Goal: Find contact information: Find contact information

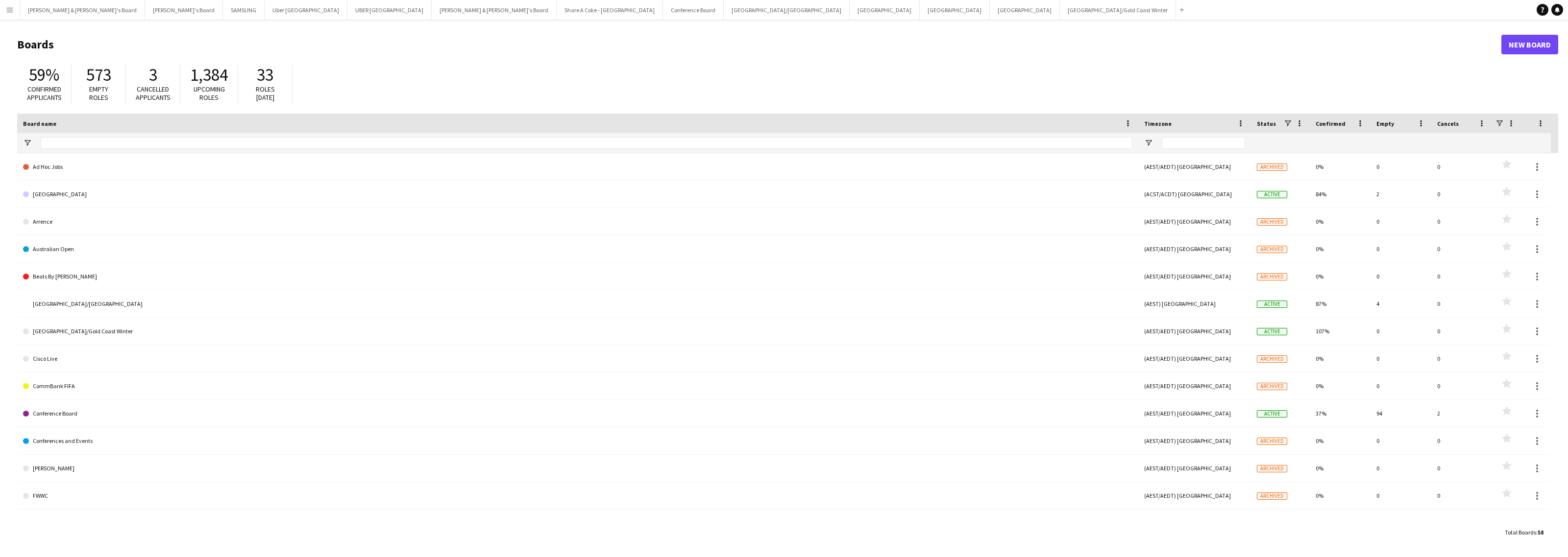
click at [6, 10] on app-icon "Menu" at bounding box center [10, 10] width 8 height 8
click at [158, 111] on link "Payments" at bounding box center [148, 112] width 98 height 20
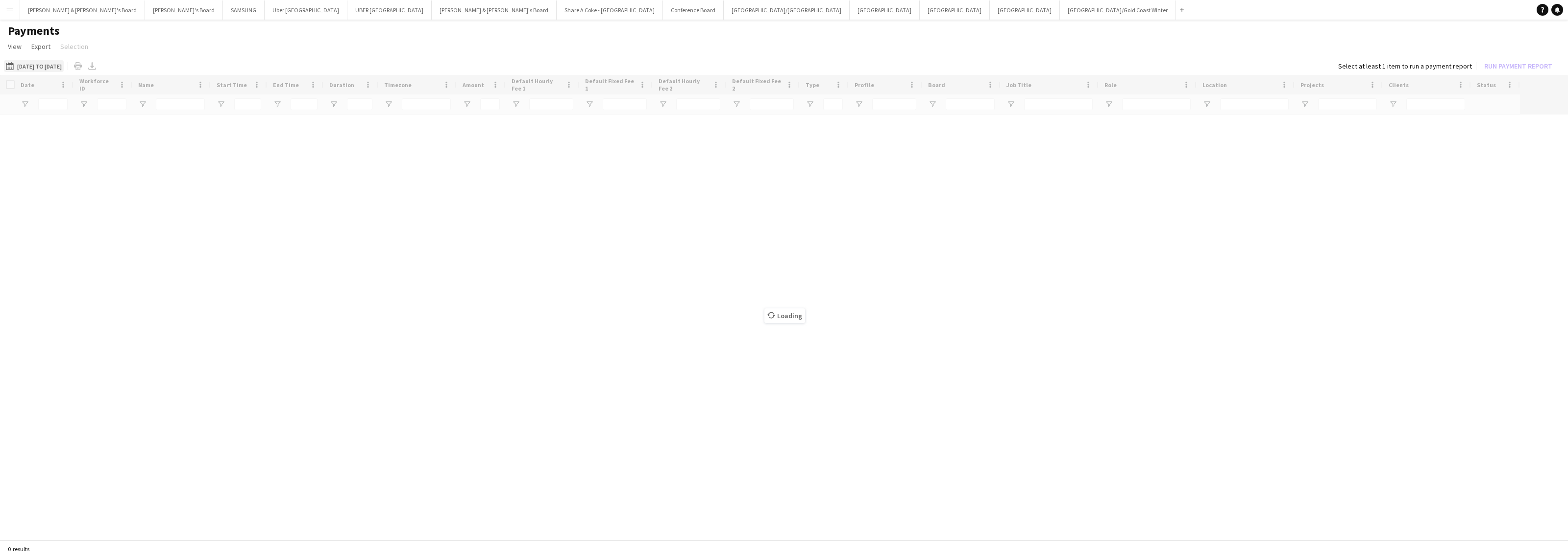
click at [63, 68] on button "[DATE] to [DATE] [DATE] to [DATE]" at bounding box center [33, 66] width 60 height 12
click at [66, 151] on span "1" at bounding box center [63, 155] width 12 height 12
click at [63, 177] on span "15" at bounding box center [63, 181] width 12 height 12
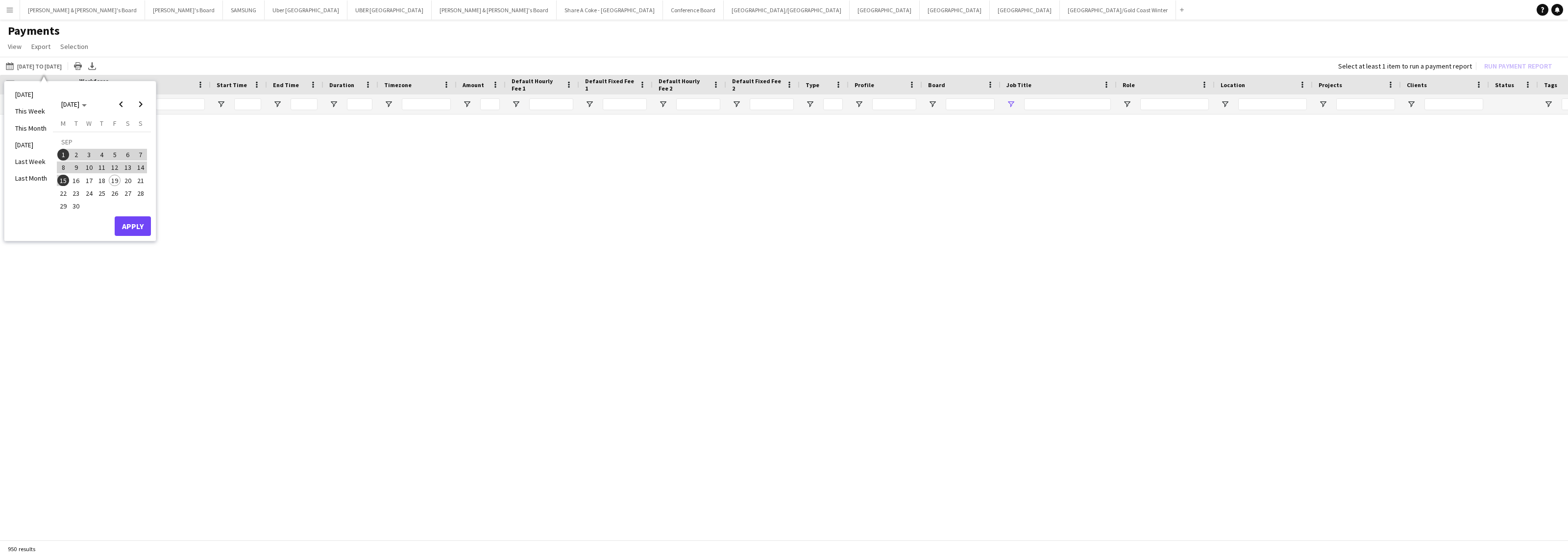
type input "****"
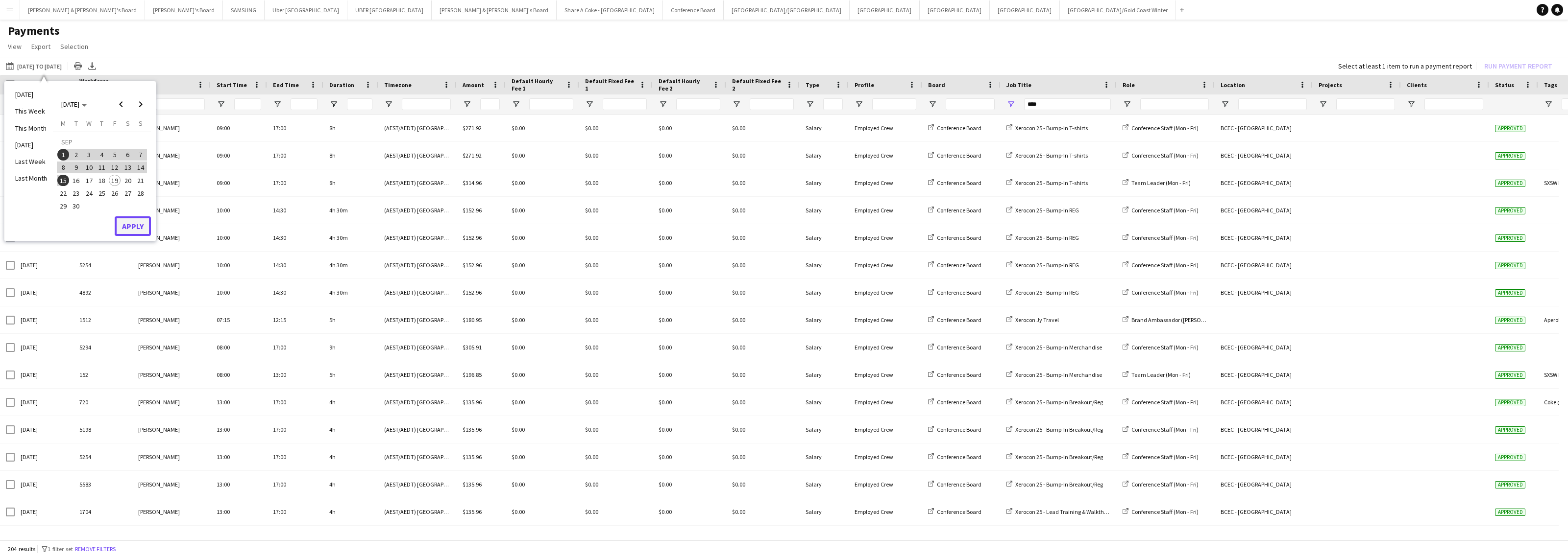
click at [140, 227] on button "Apply" at bounding box center [133, 226] width 36 height 20
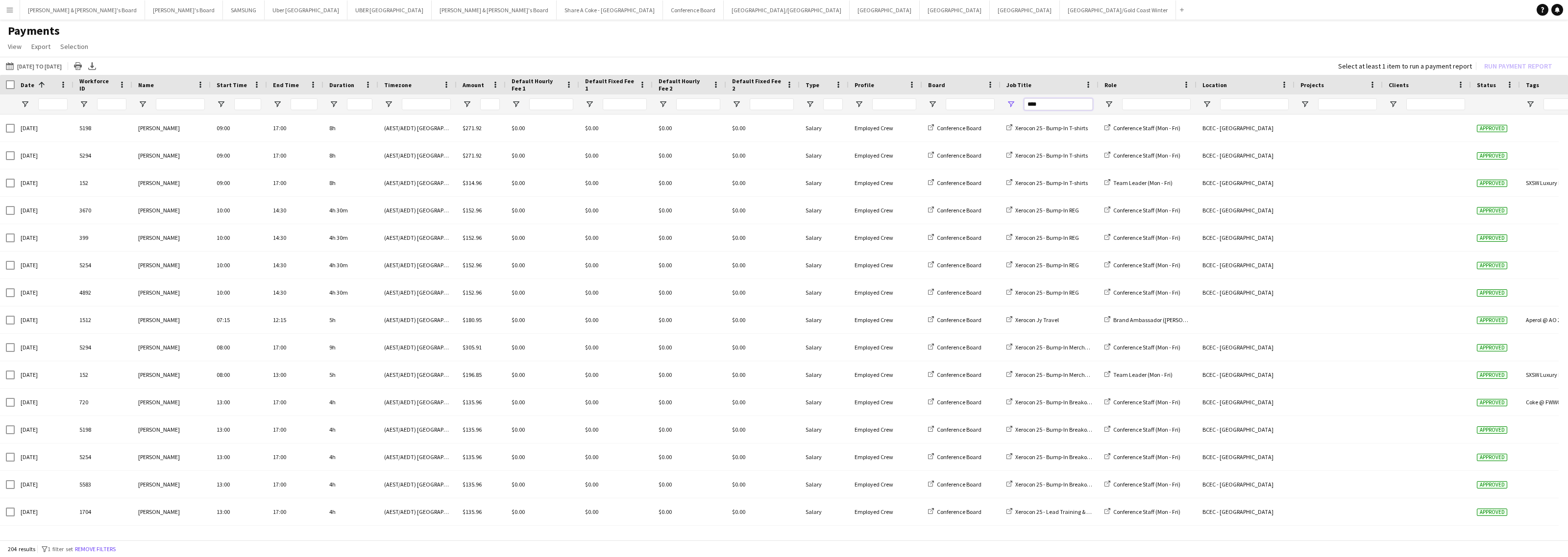
drag, startPoint x: 1060, startPoint y: 99, endPoint x: 995, endPoint y: 99, distance: 65.0
click at [995, 99] on div "****" at bounding box center [818, 104] width 1637 height 20
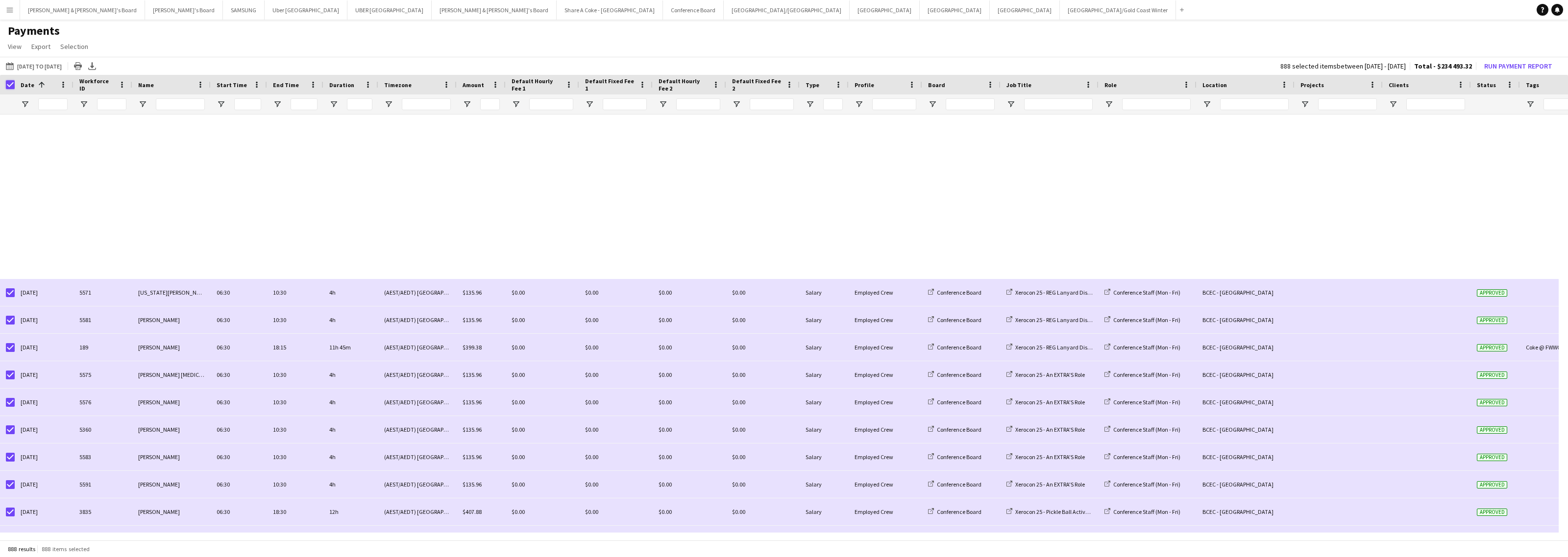
scroll to position [5400, 0]
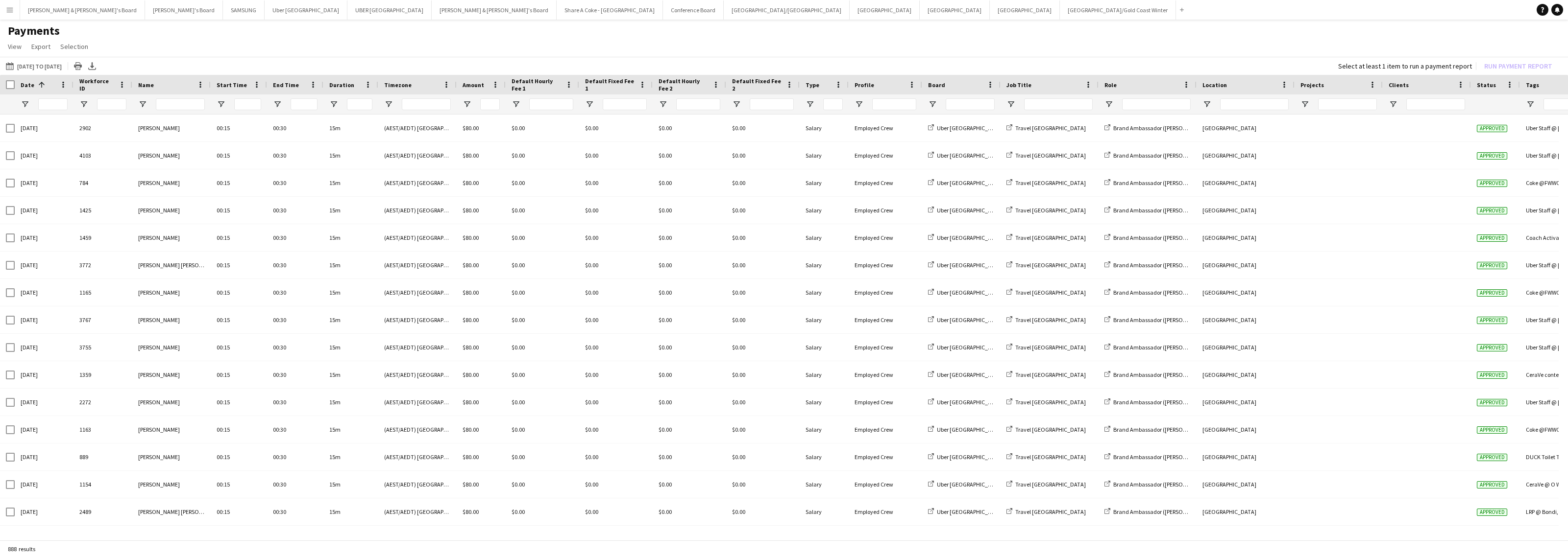
click at [14, 9] on button "Menu" at bounding box center [10, 10] width 20 height 20
click at [132, 91] on link "Approvals" at bounding box center [148, 93] width 98 height 20
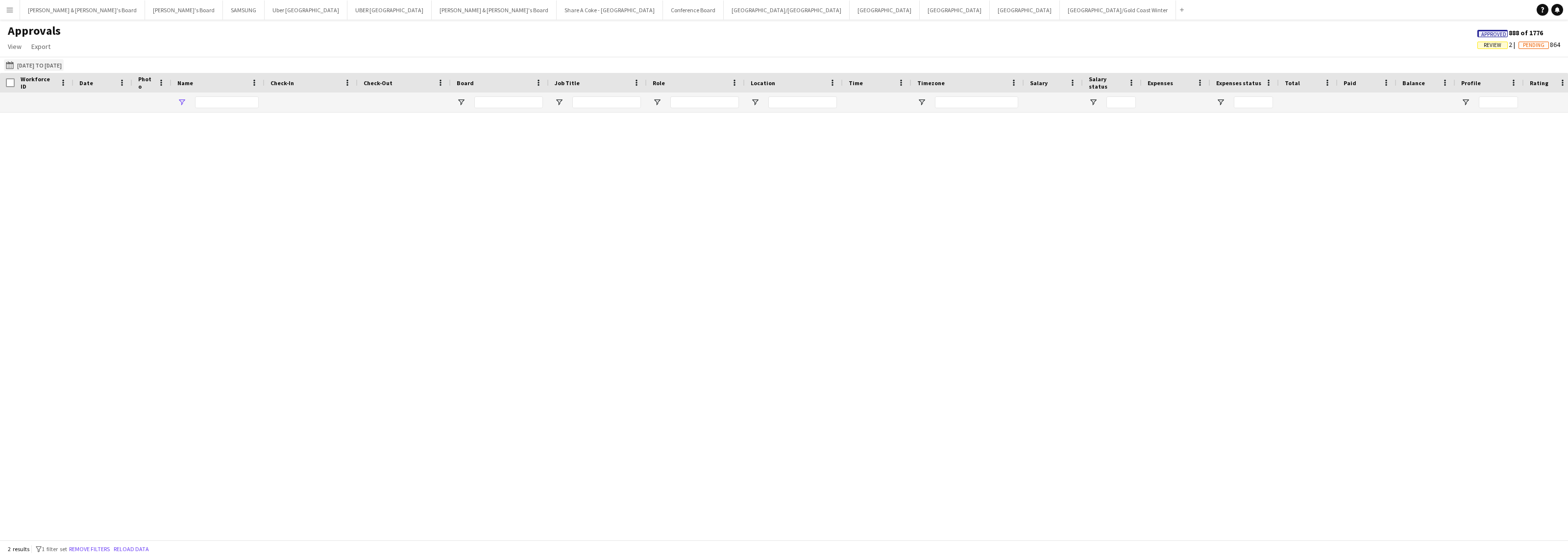
type input "****"
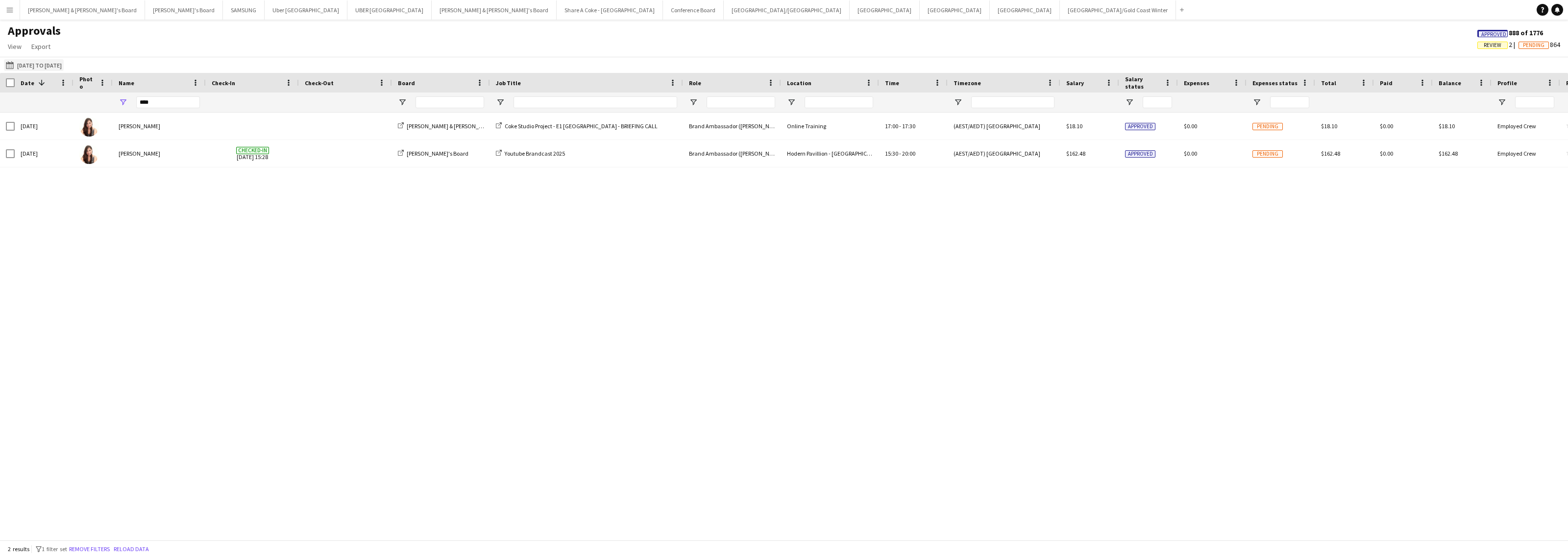
click at [18, 63] on button "[DATE] to [DATE] [DATE] to [DATE]" at bounding box center [33, 66] width 60 height 12
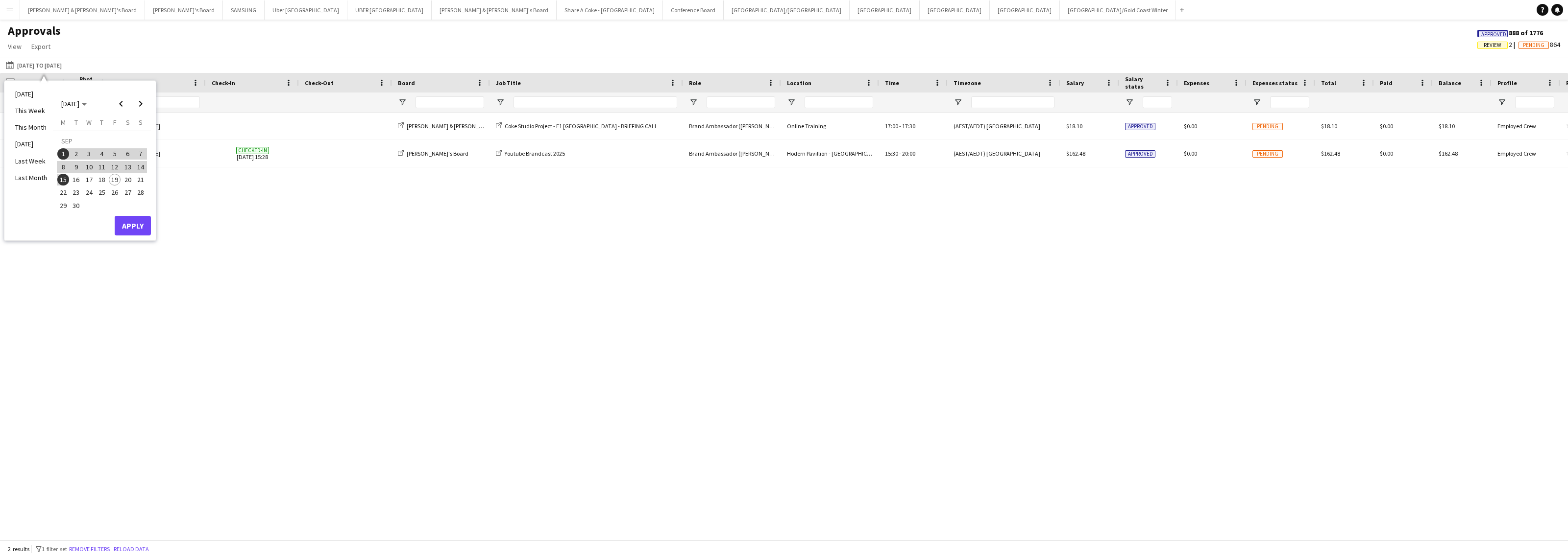
click at [62, 157] on span "1" at bounding box center [63, 155] width 12 height 12
click at [114, 182] on span "19" at bounding box center [115, 180] width 12 height 12
click at [127, 222] on button "Apply" at bounding box center [133, 226] width 36 height 20
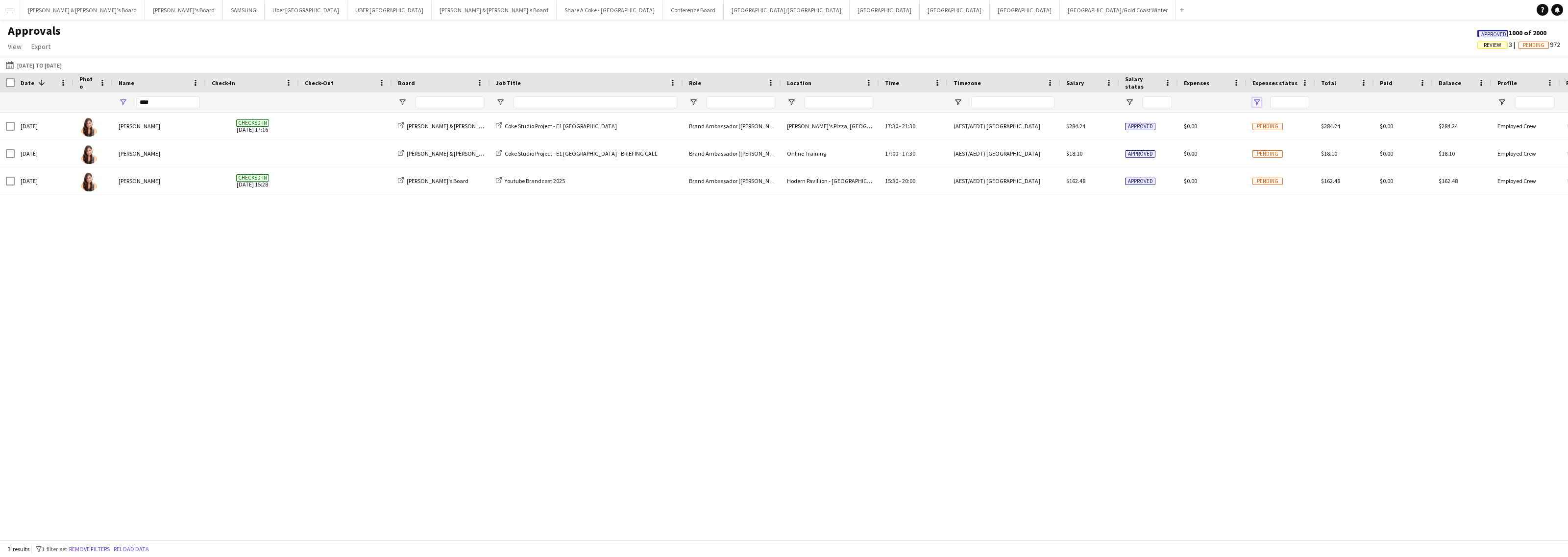
click at [1257, 99] on span "Open Filter Menu" at bounding box center [1257, 103] width 9 height 9
click at [1239, 233] on div "[DATE] [PERSON_NAME] [PERSON_NAME] & [PERSON_NAME]'s Board Coke Studio Project …" at bounding box center [784, 321] width 1568 height 418
click at [9, 16] on button "Menu" at bounding box center [10, 10] width 20 height 20
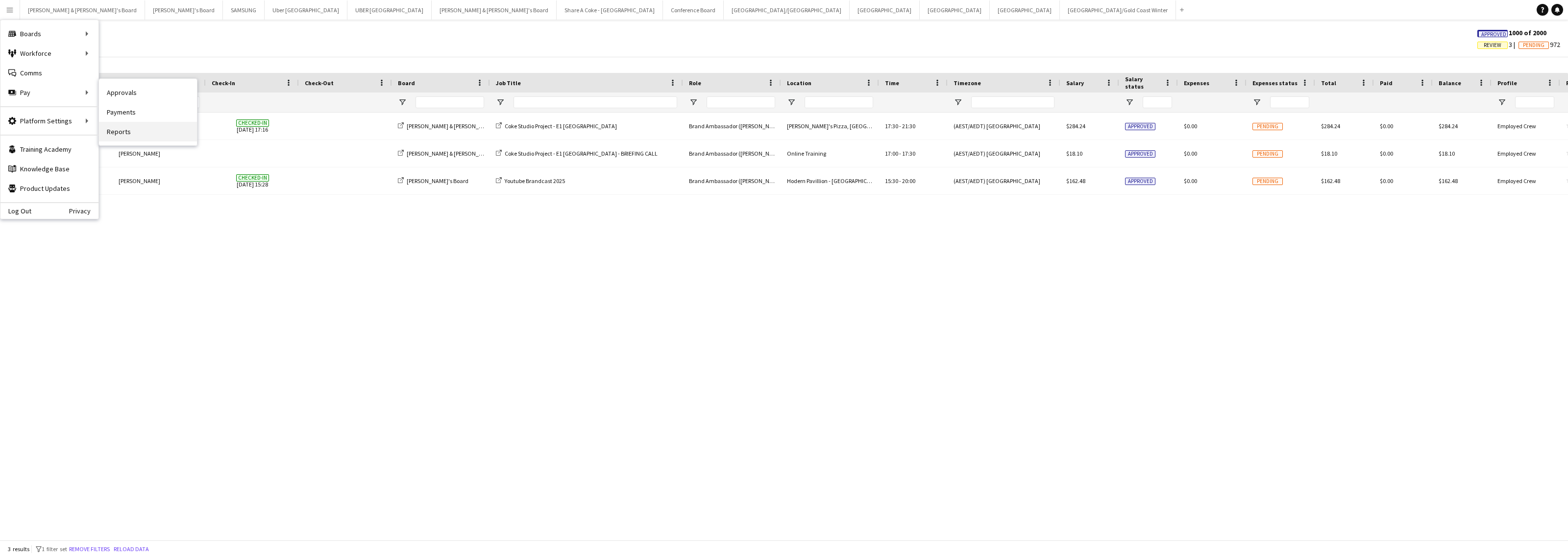
click at [115, 133] on link "Reports" at bounding box center [148, 132] width 98 height 20
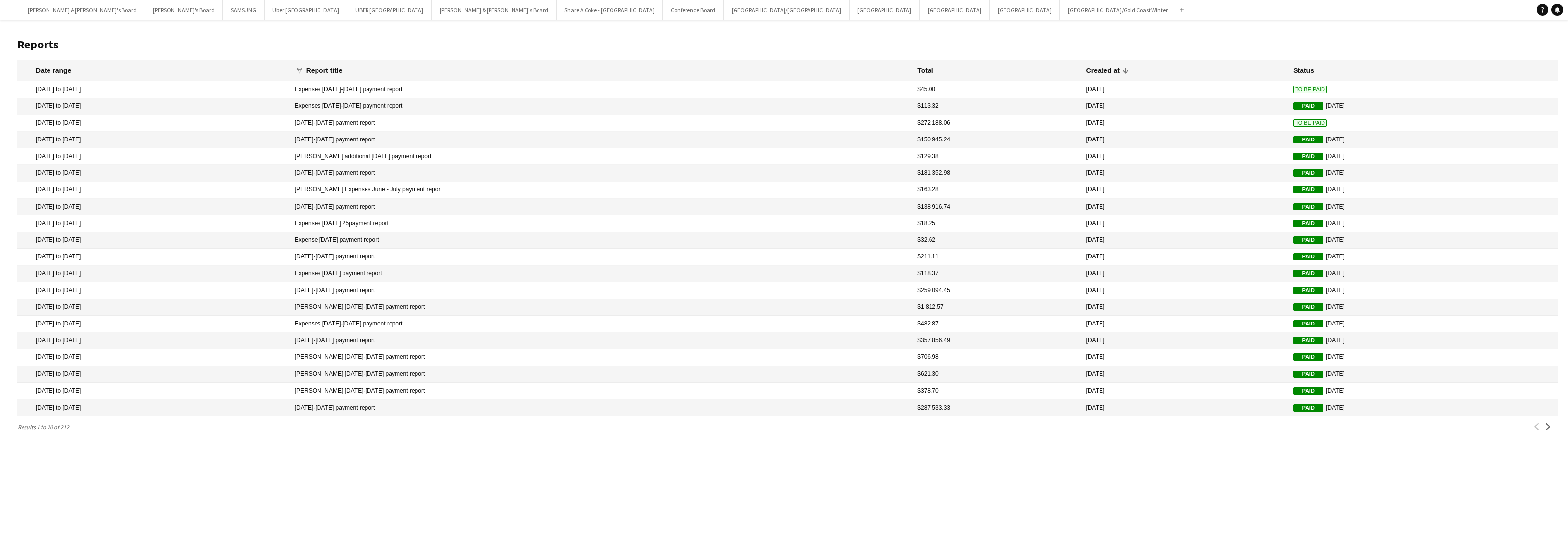
click at [410, 124] on mat-cell "[DATE]-[DATE] payment report" at bounding box center [602, 124] width 623 height 17
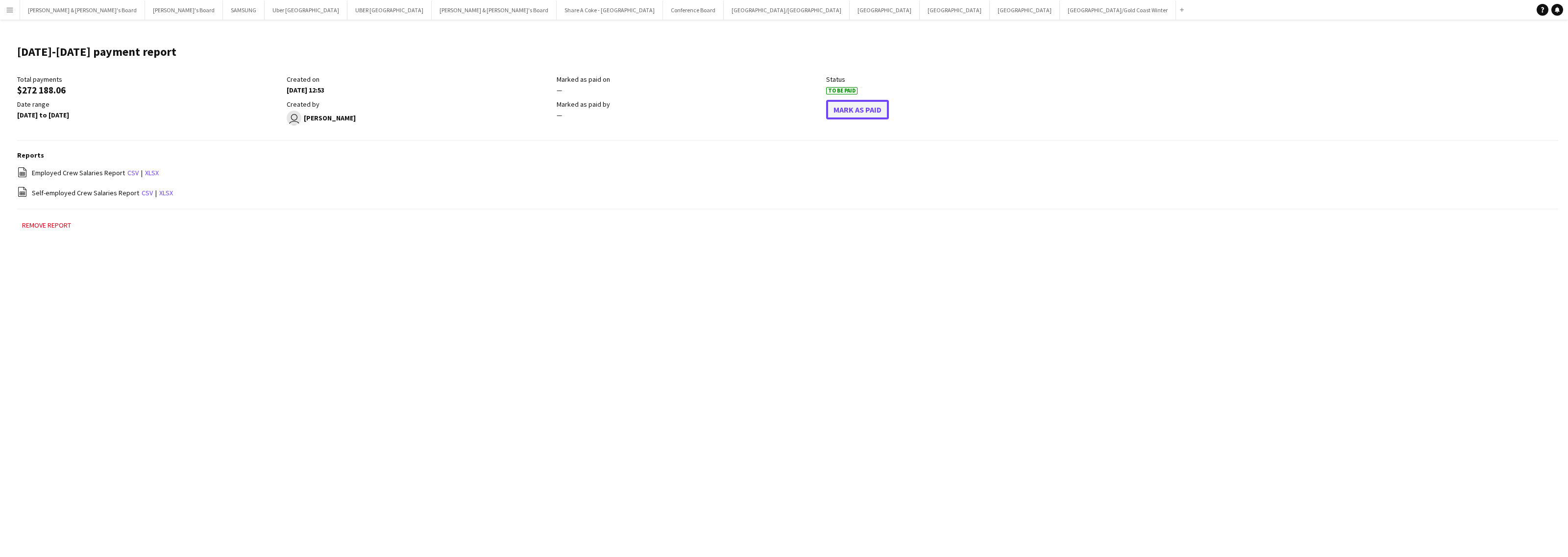
click at [851, 109] on button "Mark As Paid" at bounding box center [857, 110] width 63 height 20
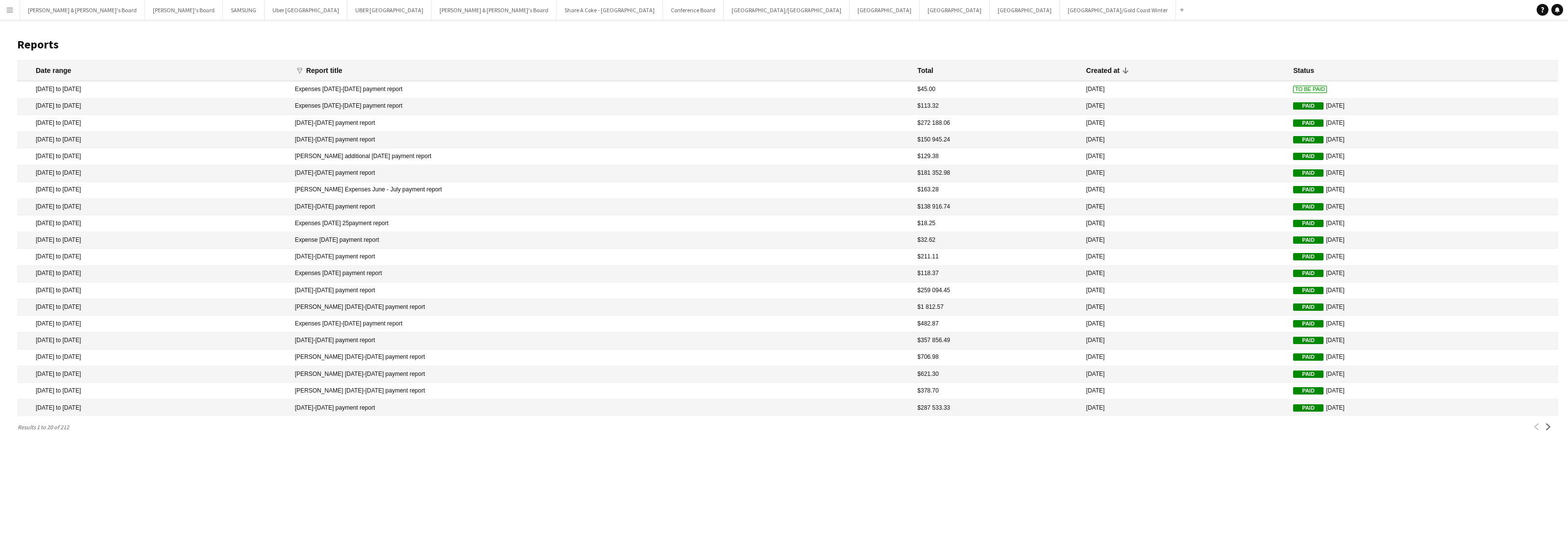
click at [415, 90] on mat-cell "Expenses [DATE]-[DATE] payment report" at bounding box center [602, 90] width 623 height 17
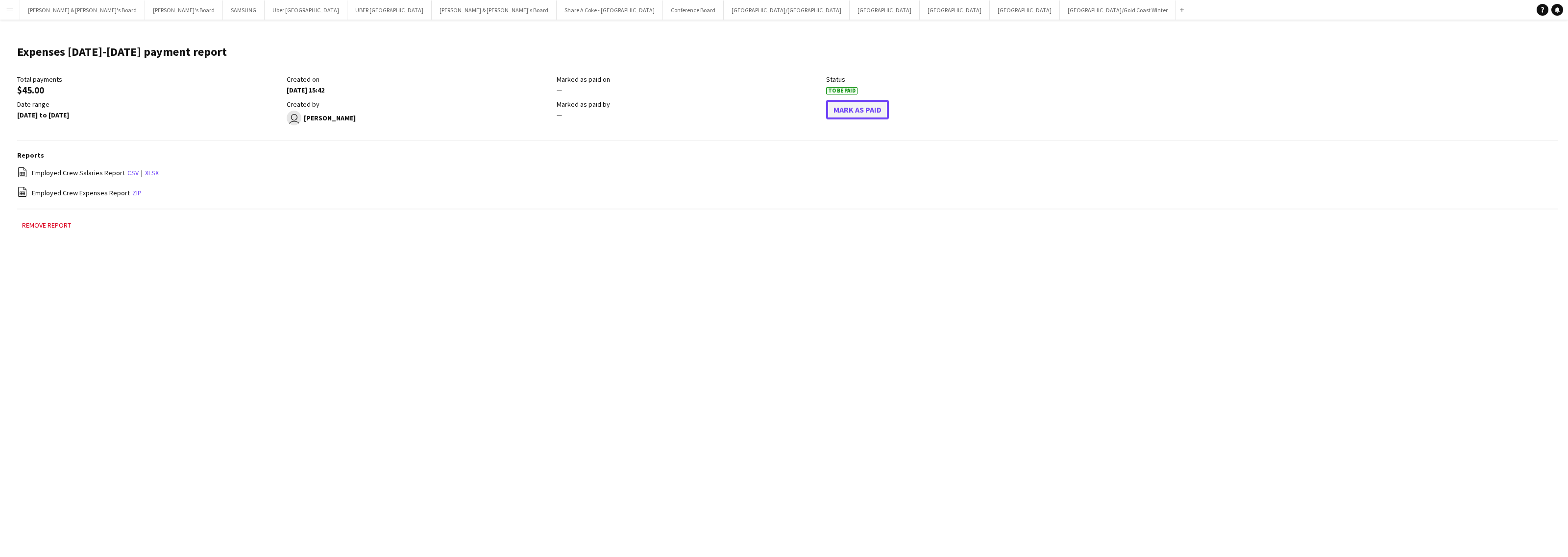
click at [865, 116] on button "Mark As Paid" at bounding box center [857, 110] width 63 height 20
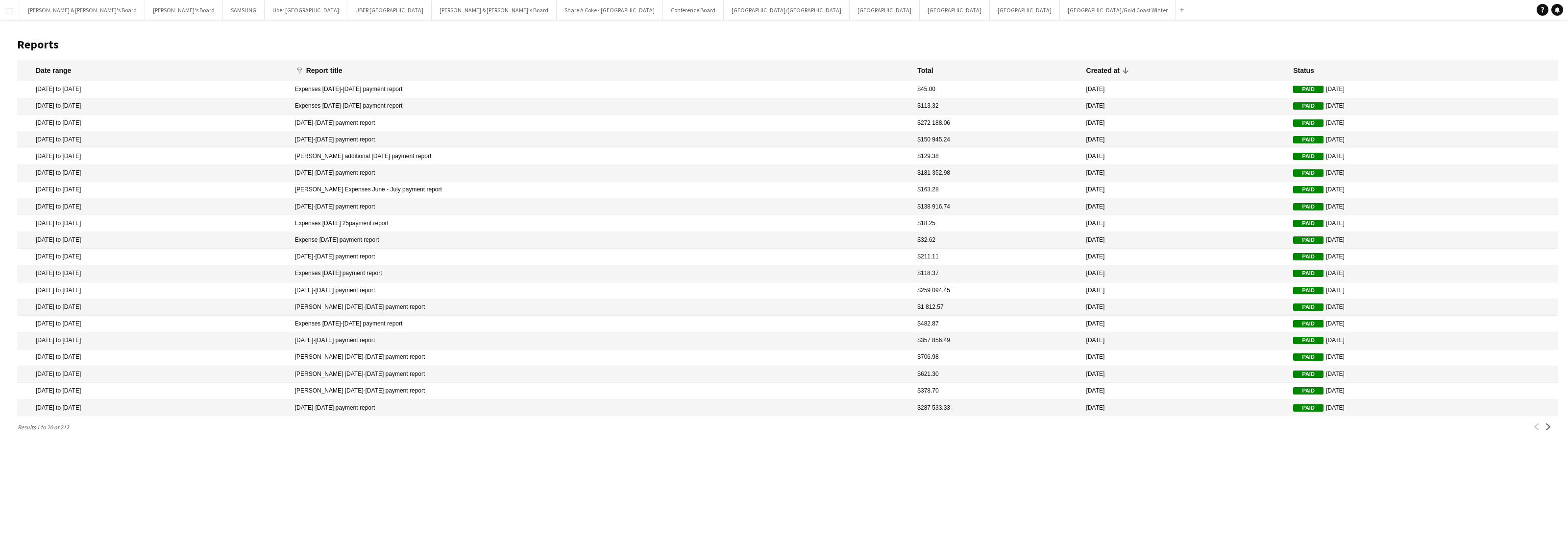
click at [9, 6] on app-icon "Menu" at bounding box center [10, 10] width 8 height 8
click at [137, 111] on link "Payments" at bounding box center [148, 112] width 98 height 20
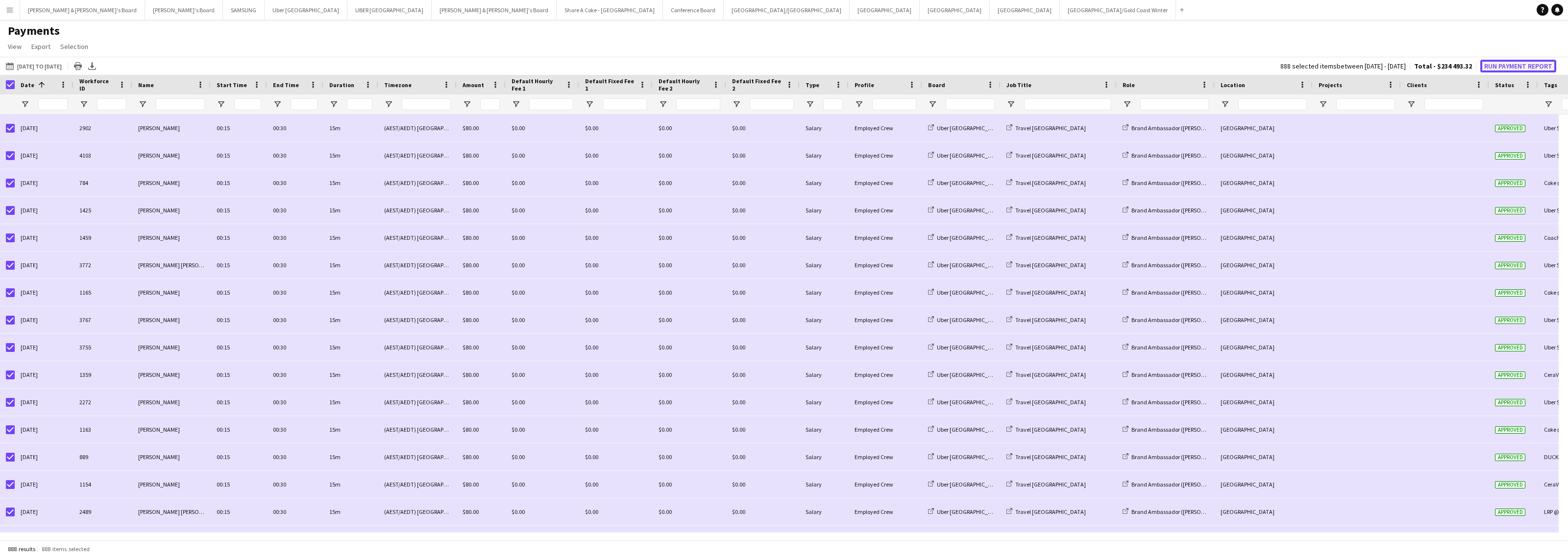
click at [1525, 62] on button "Run Payment Report" at bounding box center [1518, 66] width 76 height 13
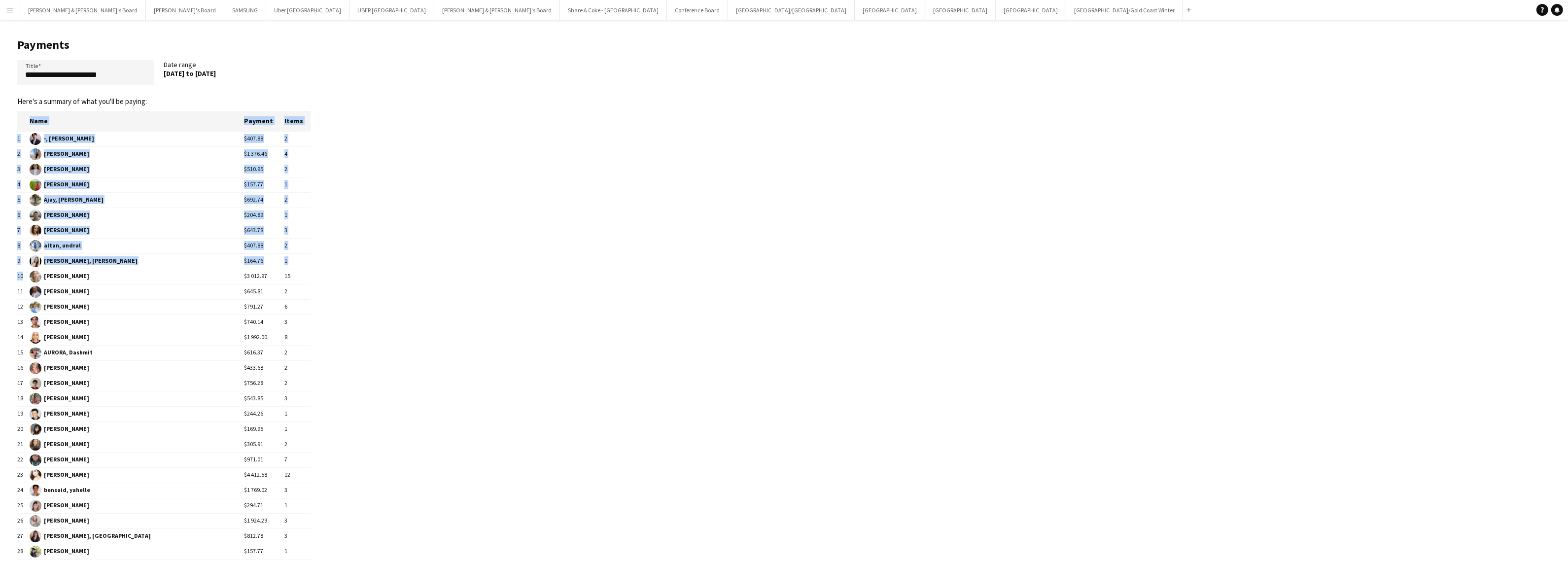
drag, startPoint x: 33, startPoint y: 119, endPoint x: 193, endPoint y: 271, distance: 220.7
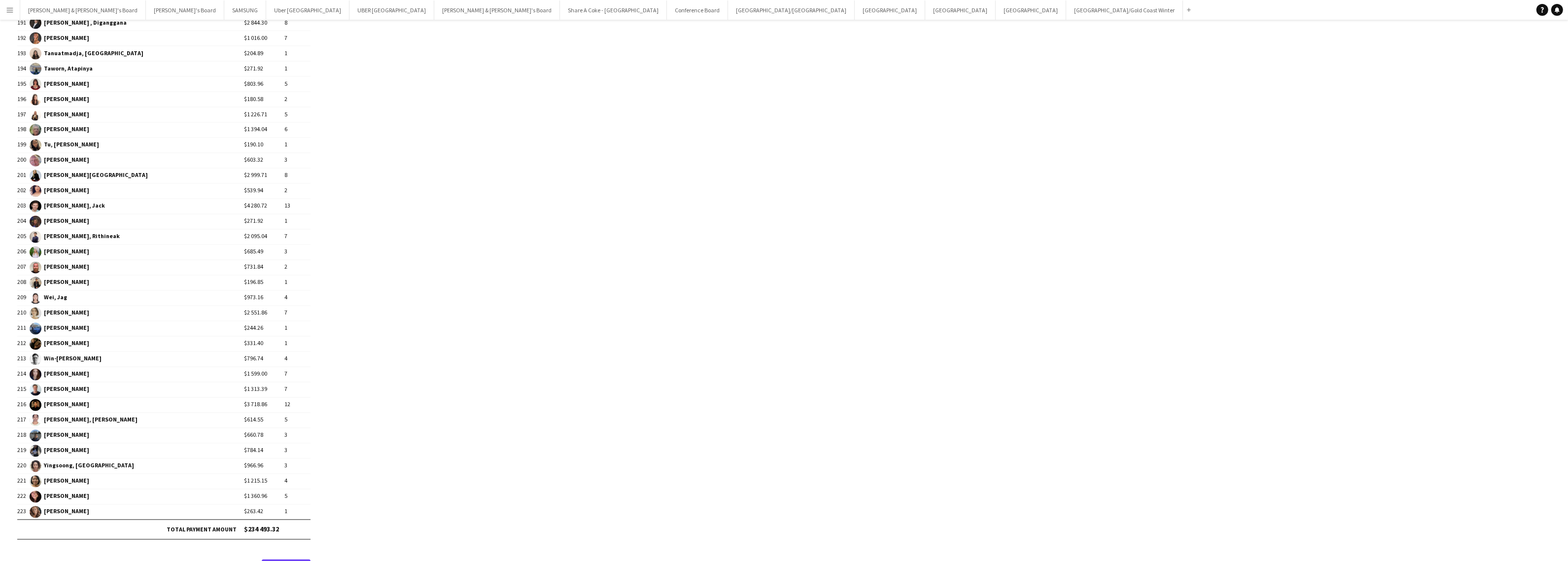
scroll to position [3077, 0]
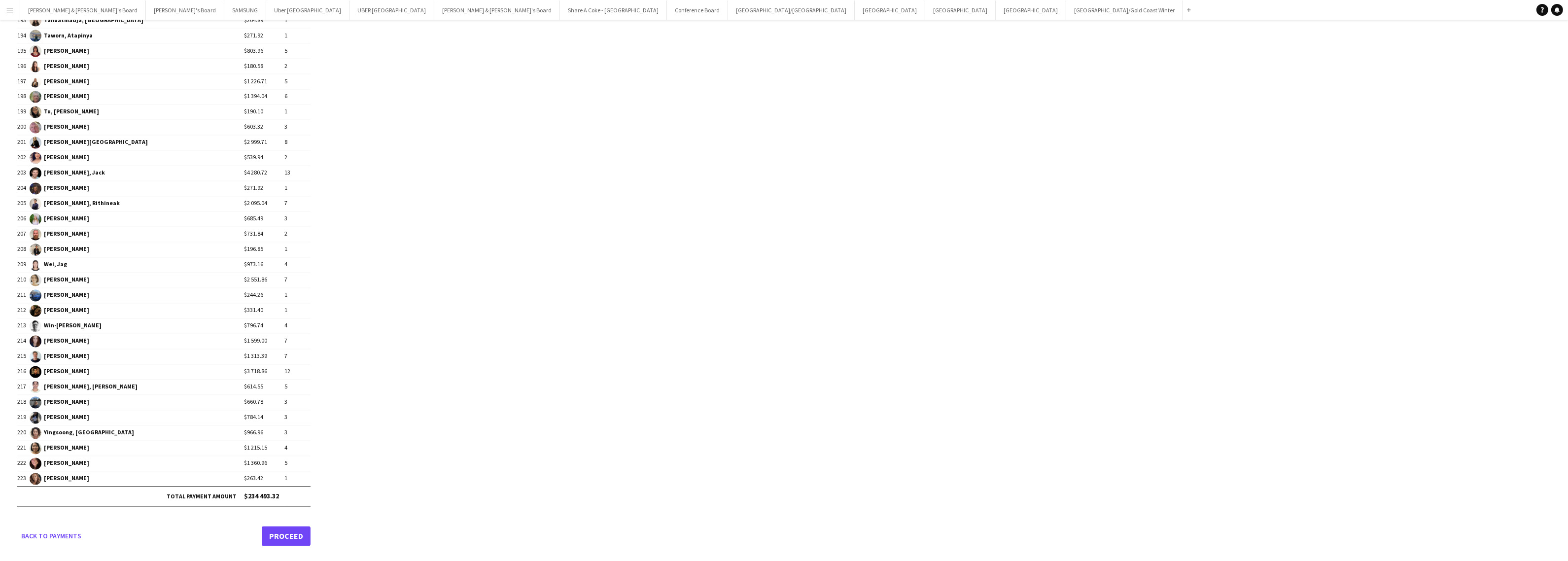
click at [281, 502] on td "$234 493.32" at bounding box center [278, 496] width 67 height 20
copy table "Name Payment Items 1 -, [PERSON_NAME] $407.88 2 2 [PERSON_NAME] $1 376.46 4 3 […"
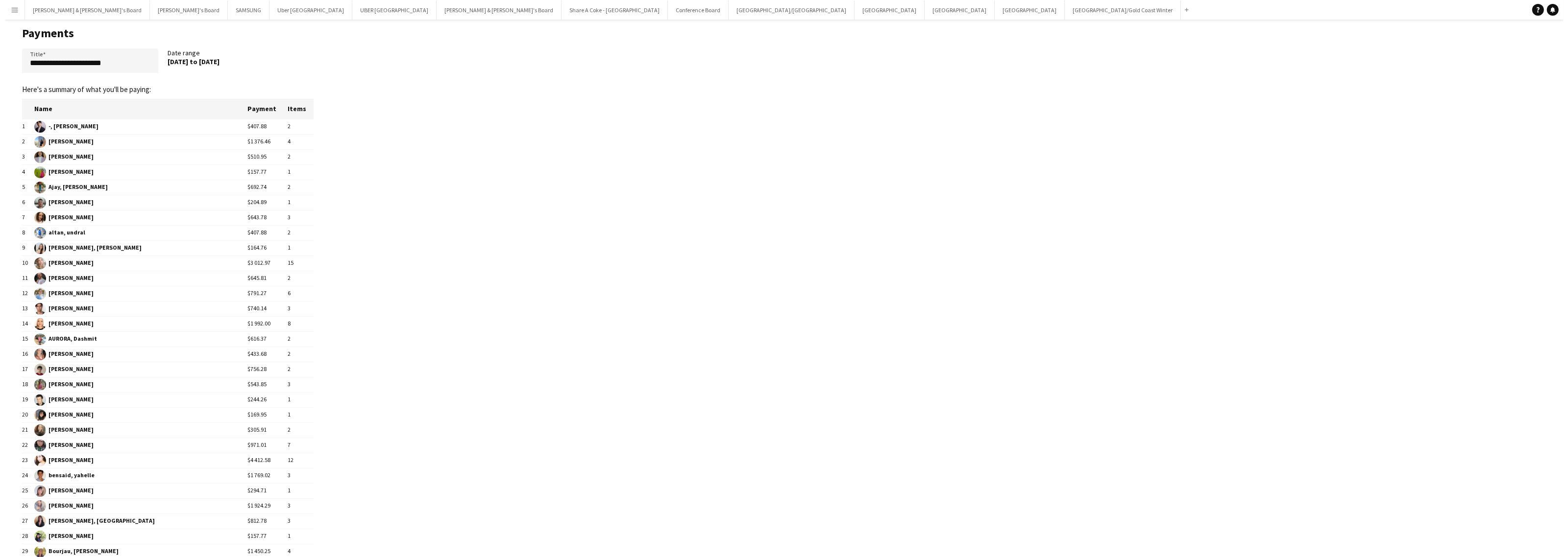
scroll to position [0, 0]
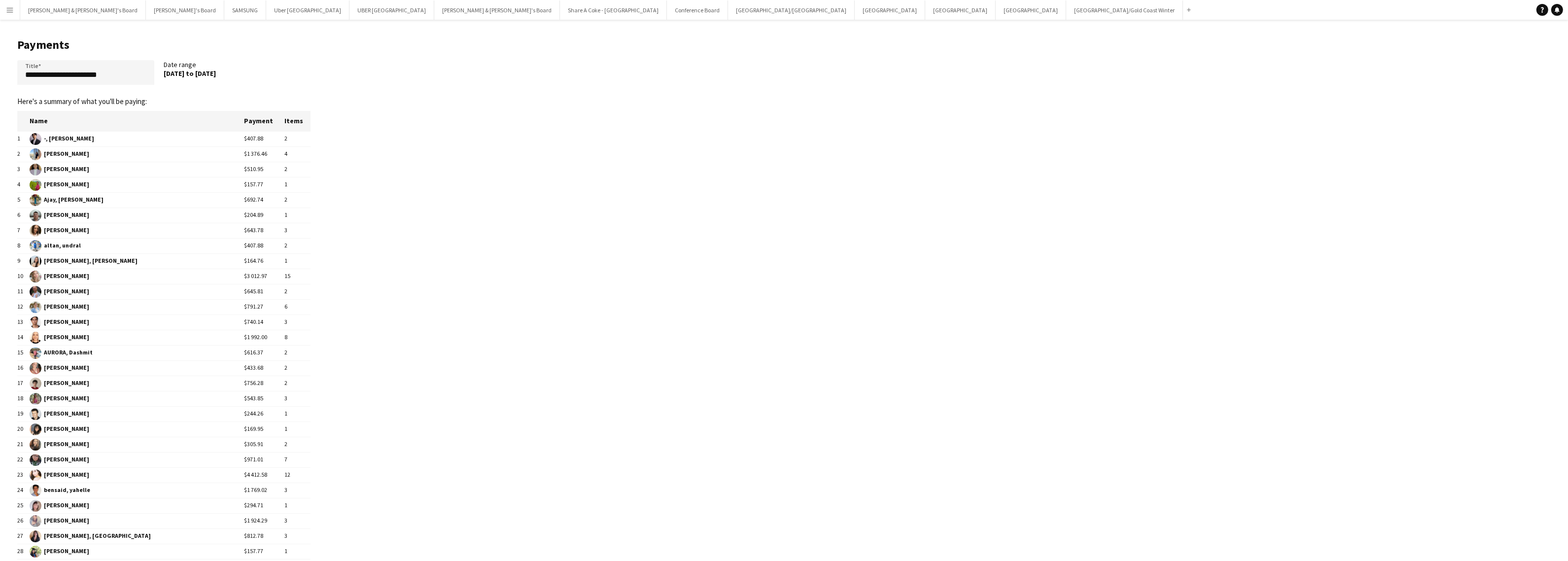
click at [1, 11] on button "Menu" at bounding box center [10, 10] width 20 height 20
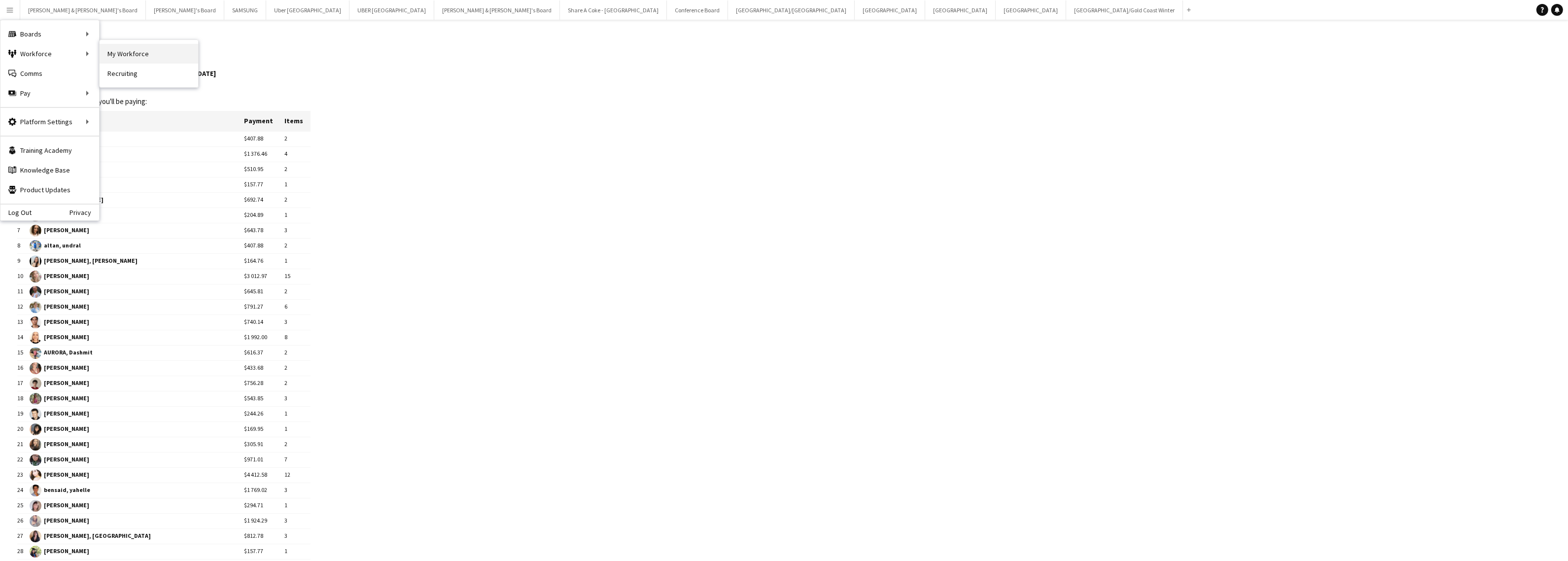
click at [115, 57] on link "My Workforce" at bounding box center [149, 54] width 99 height 20
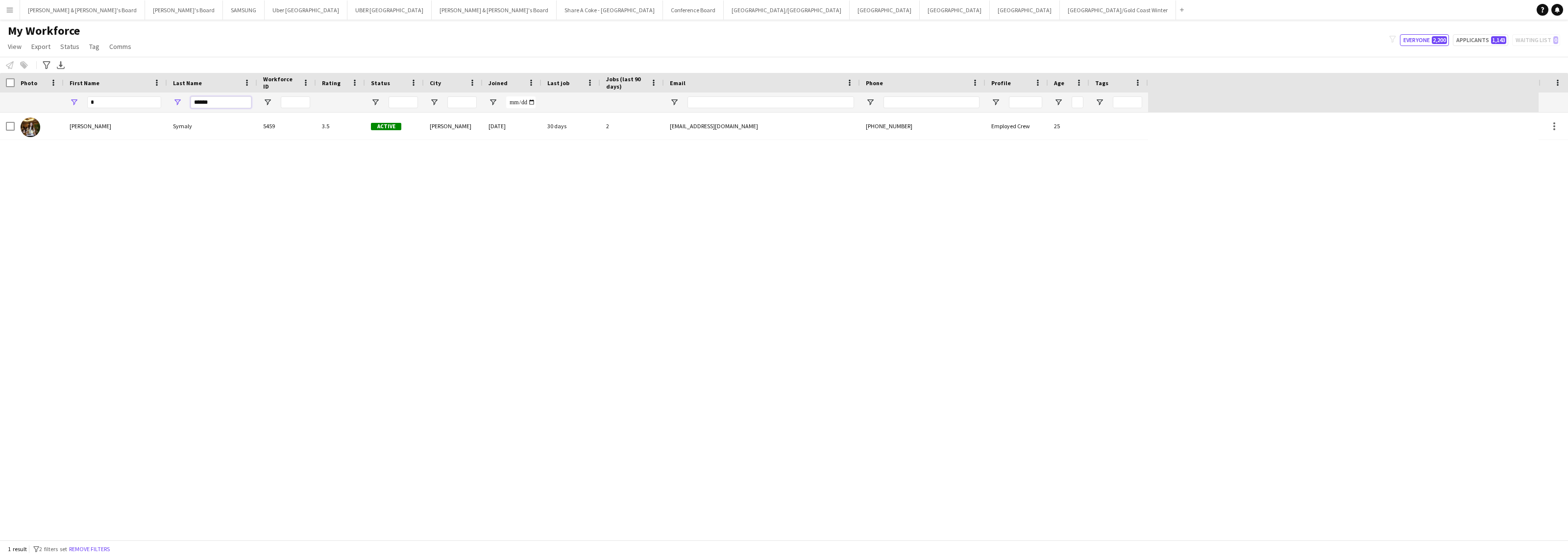
drag, startPoint x: 233, startPoint y: 103, endPoint x: 164, endPoint y: 98, distance: 69.2
click at [164, 98] on div "* ******" at bounding box center [574, 103] width 1148 height 20
click at [194, 103] on input "*****" at bounding box center [221, 103] width 61 height 12
type input "*****"
drag, startPoint x: 115, startPoint y: 99, endPoint x: 63, endPoint y: 96, distance: 52.1
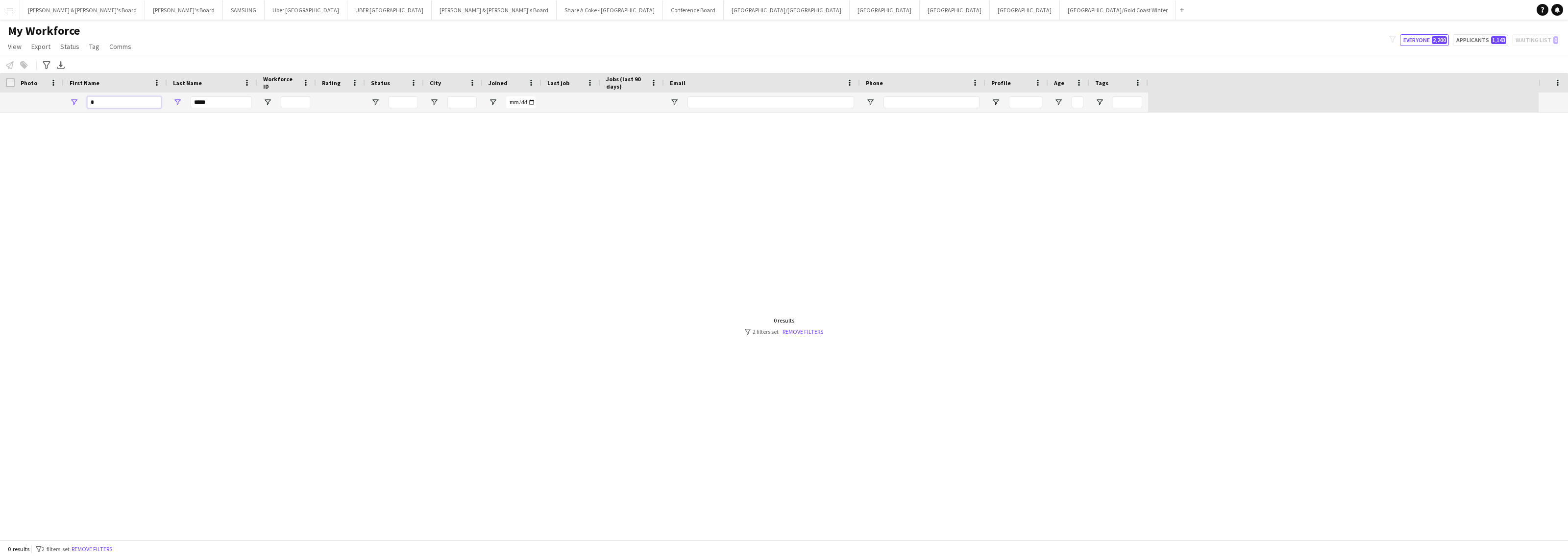
click at [63, 96] on div "*" at bounding box center [115, 103] width 103 height 20
click at [227, 101] on input "*****" at bounding box center [221, 103] width 61 height 12
click at [408, 101] on input "Status Filter Input" at bounding box center [403, 103] width 29 height 12
click at [135, 106] on input "First Name Filter Input" at bounding box center [124, 103] width 74 height 12
drag, startPoint x: 226, startPoint y: 101, endPoint x: 163, endPoint y: 99, distance: 63.0
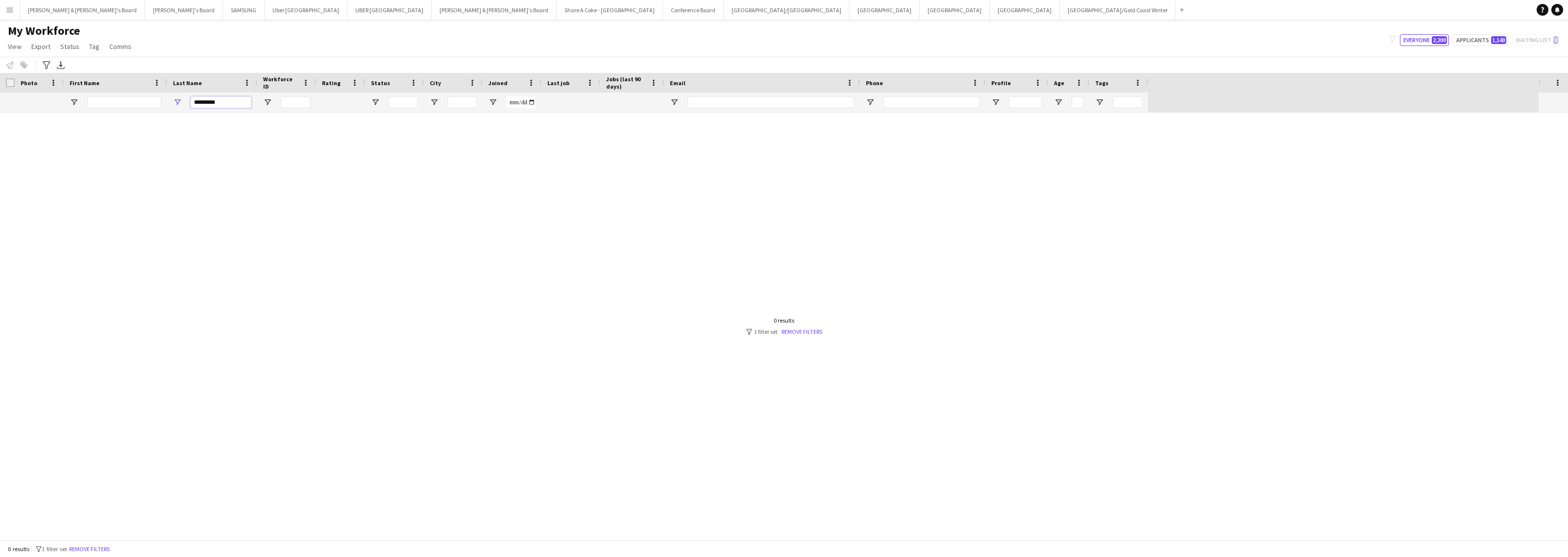
click at [163, 99] on div "*********" at bounding box center [574, 103] width 1148 height 20
type input "*"
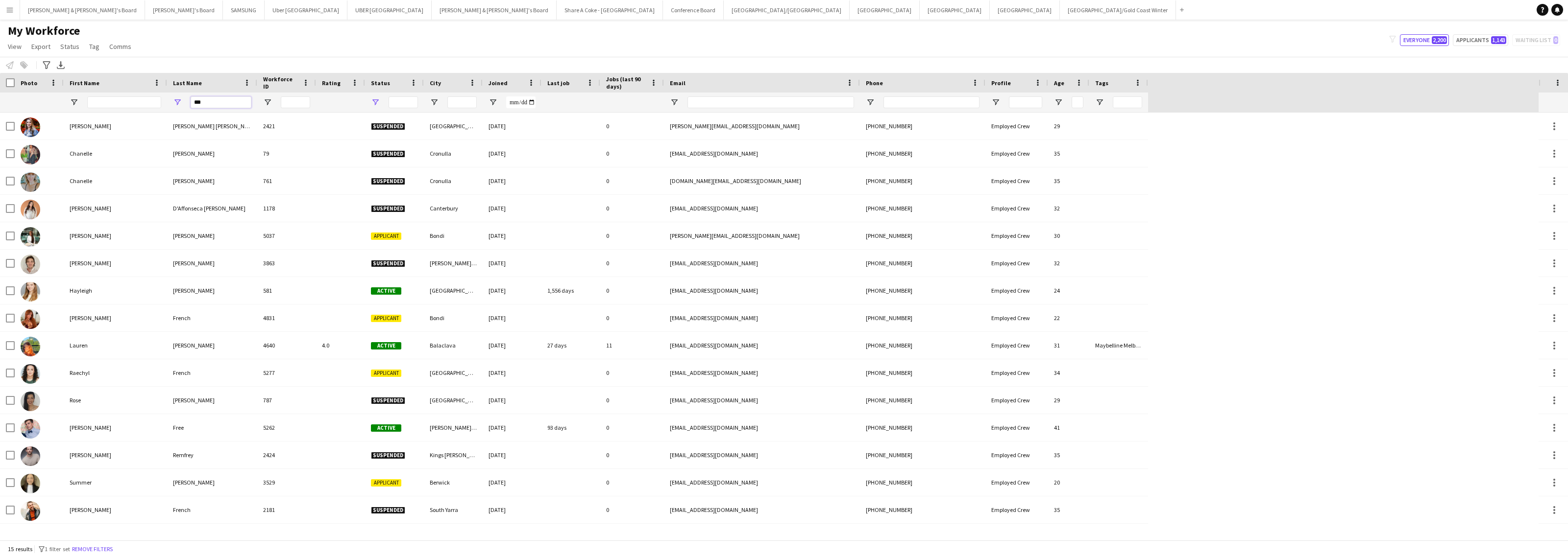
type input "***"
click at [374, 104] on span "Open Filter Menu" at bounding box center [376, 103] width 9 height 9
click at [496, 24] on div "My Workforce View Views Default view New view Update view Delete view Edit name…" at bounding box center [784, 40] width 1568 height 33
drag, startPoint x: 210, startPoint y: 98, endPoint x: 160, endPoint y: 98, distance: 50.0
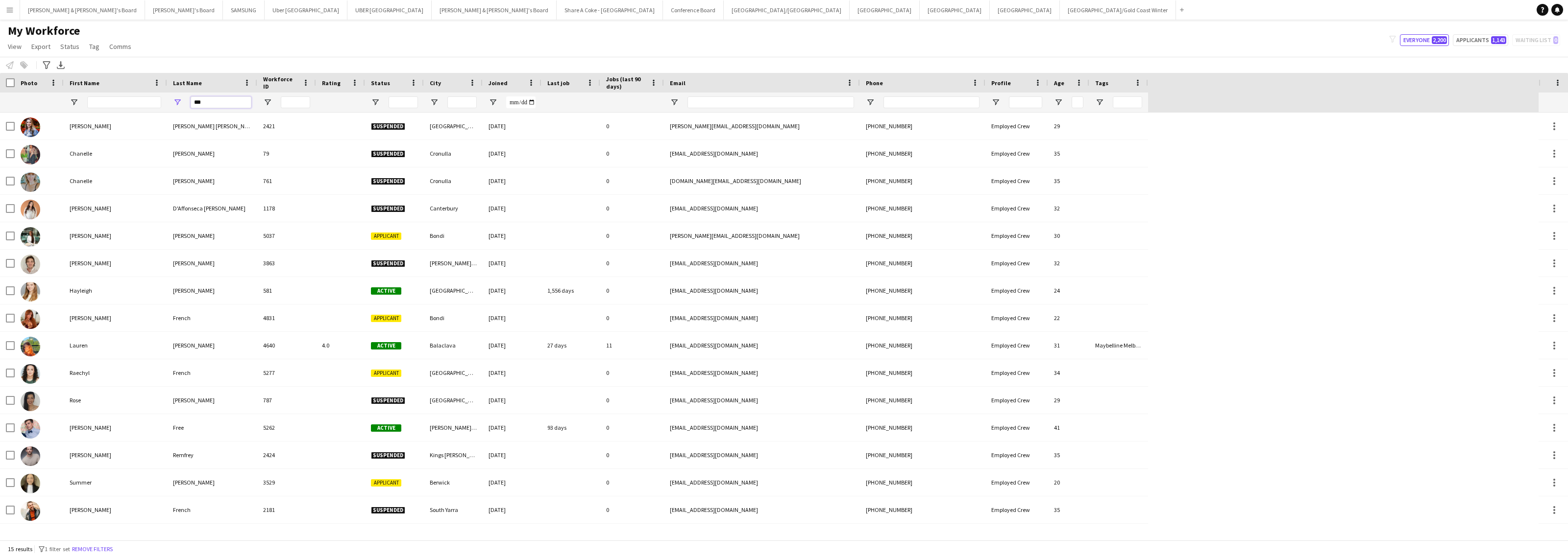
click at [160, 98] on div "***" at bounding box center [574, 103] width 1148 height 20
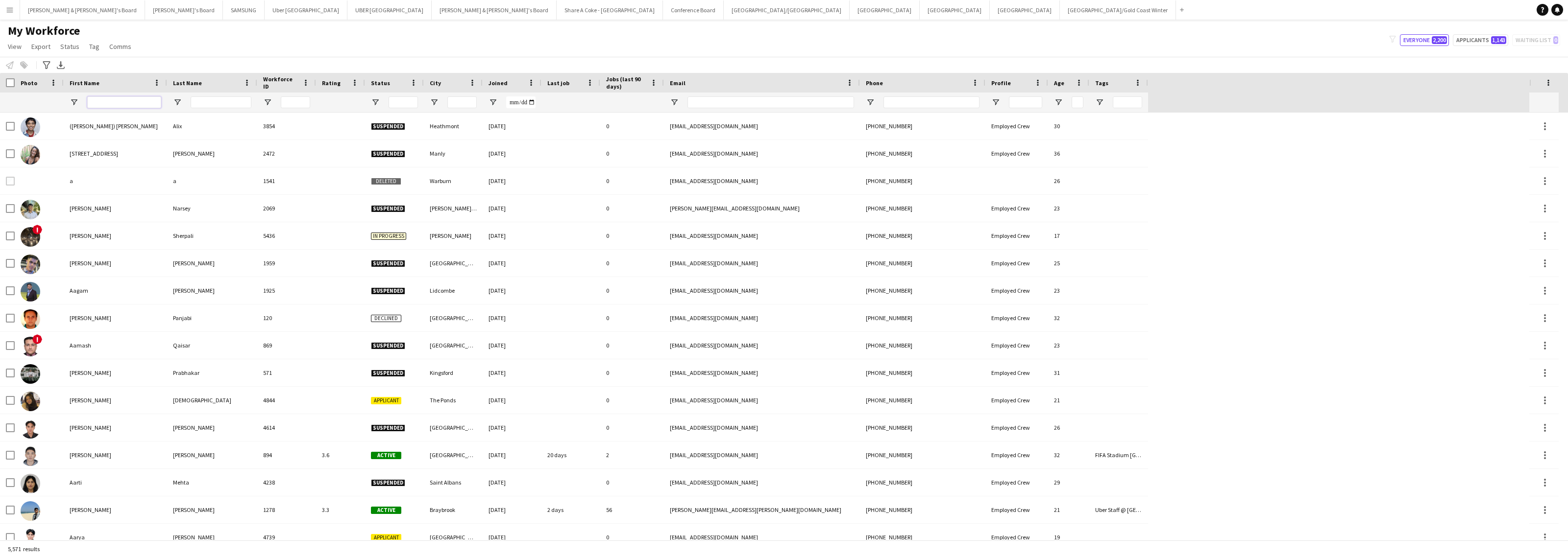
click at [96, 109] on input "First Name Filter Input" at bounding box center [124, 103] width 74 height 12
type input "*"
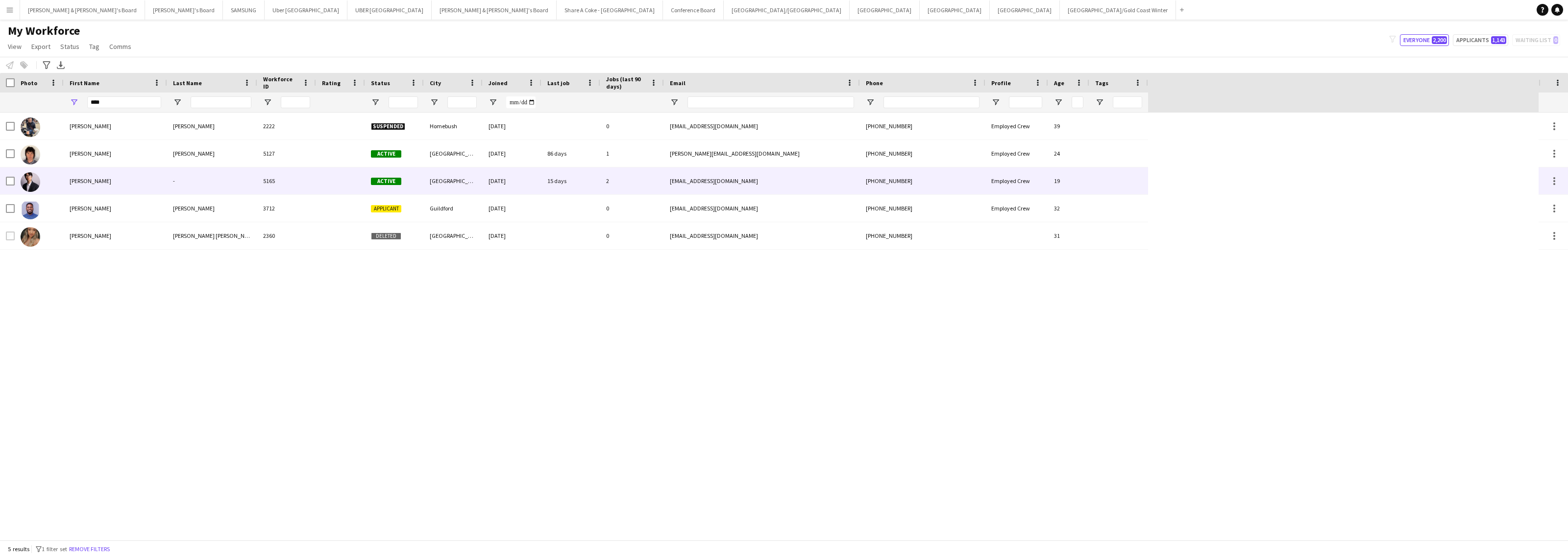
click at [92, 180] on div "[PERSON_NAME]" at bounding box center [115, 181] width 103 height 27
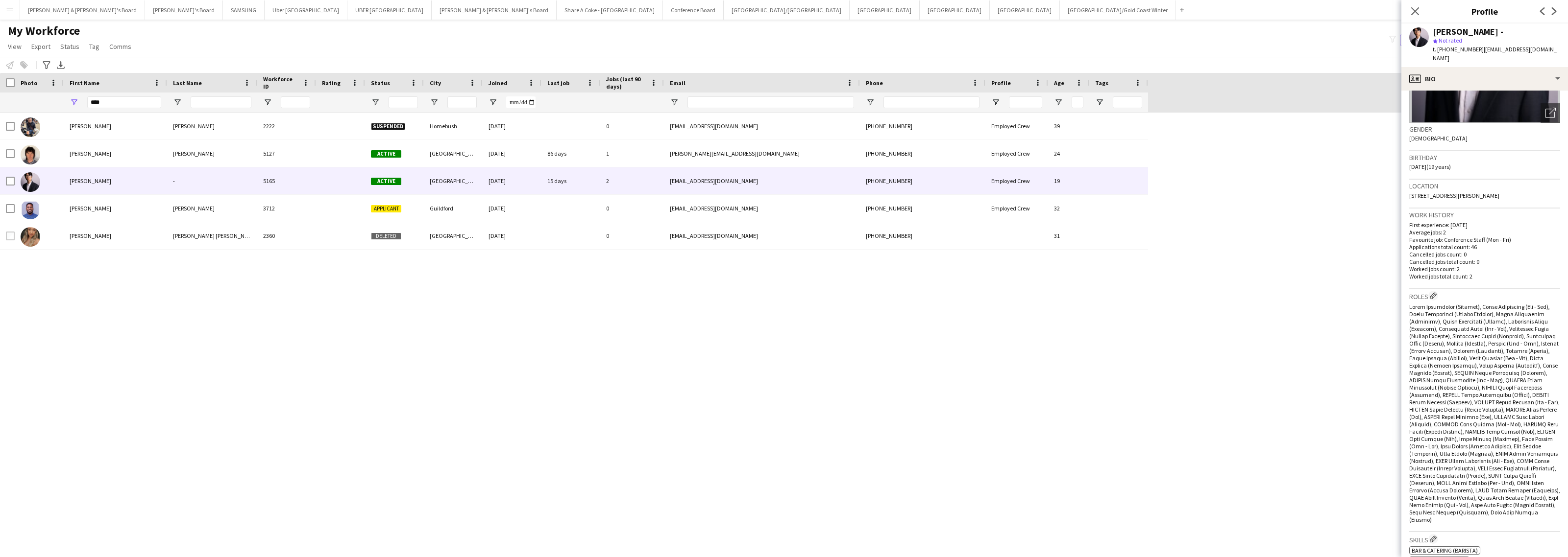
scroll to position [0, 0]
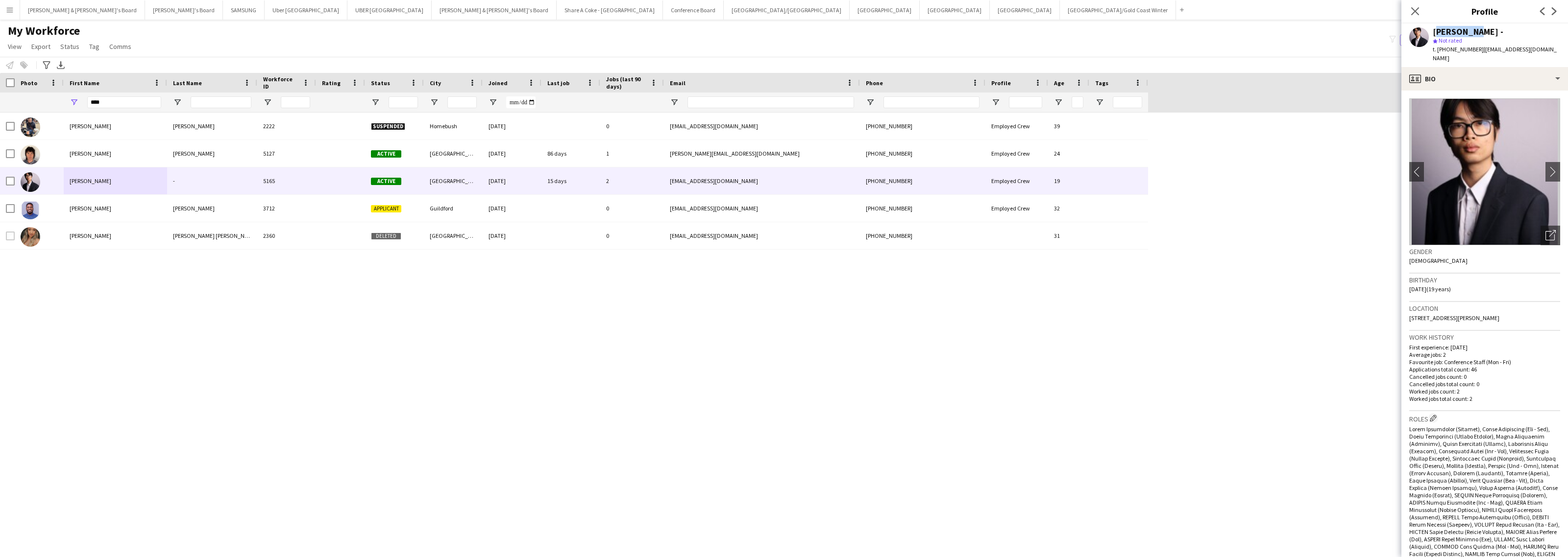
drag, startPoint x: 1434, startPoint y: 33, endPoint x: 1468, endPoint y: 33, distance: 34.0
click at [1468, 33] on div "[PERSON_NAME] -" at bounding box center [1468, 32] width 71 height 9
copy div "[PERSON_NAME]"
drag, startPoint x: 1477, startPoint y: 47, endPoint x: 1484, endPoint y: 47, distance: 7.0
click at [1484, 47] on span "| [EMAIL_ADDRESS][DOMAIN_NAME]" at bounding box center [1495, 53] width 124 height 16
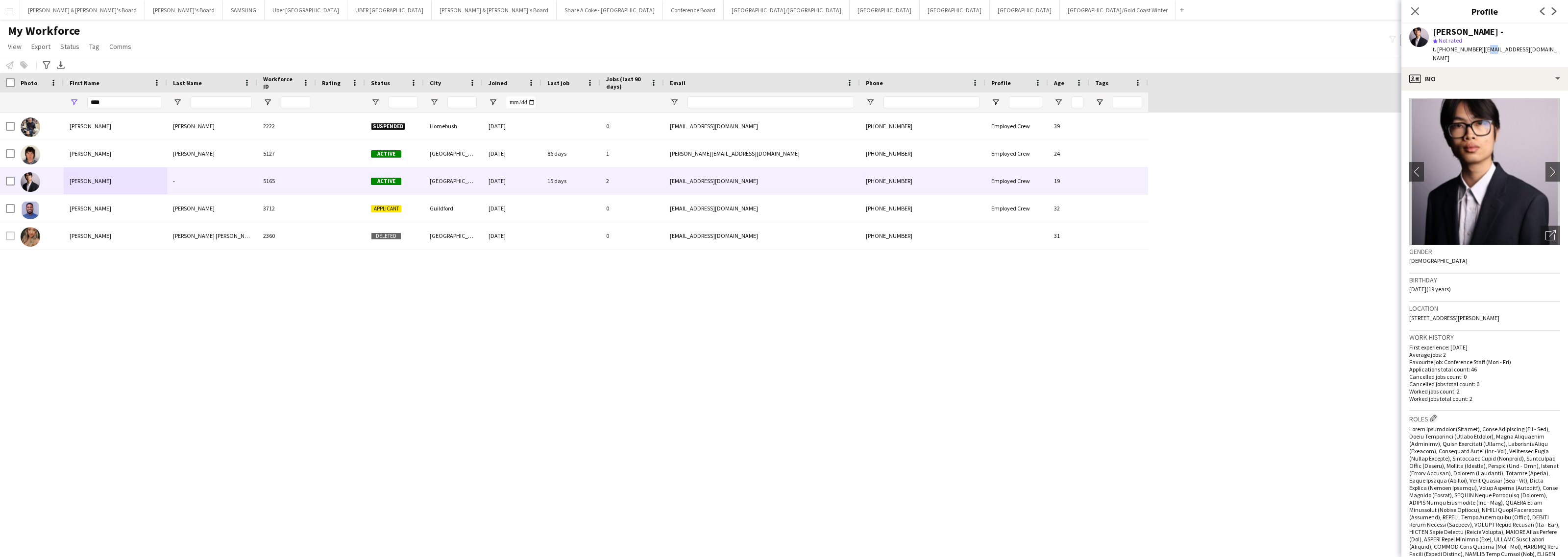
drag, startPoint x: 1476, startPoint y: 49, endPoint x: 1593, endPoint y: 57, distance: 117.3
click at [1568, 57] on html "Menu Boards Boards Boards All jobs Status Workforce Workforce My Workforce Recr…" at bounding box center [784, 278] width 1568 height 557
drag, startPoint x: 1515, startPoint y: 52, endPoint x: 1476, endPoint y: 53, distance: 39.0
click at [1515, 52] on span "| [EMAIL_ADDRESS][DOMAIN_NAME]" at bounding box center [1495, 53] width 124 height 16
drag, startPoint x: 1475, startPoint y: 50, endPoint x: 1488, endPoint y: 50, distance: 13.0
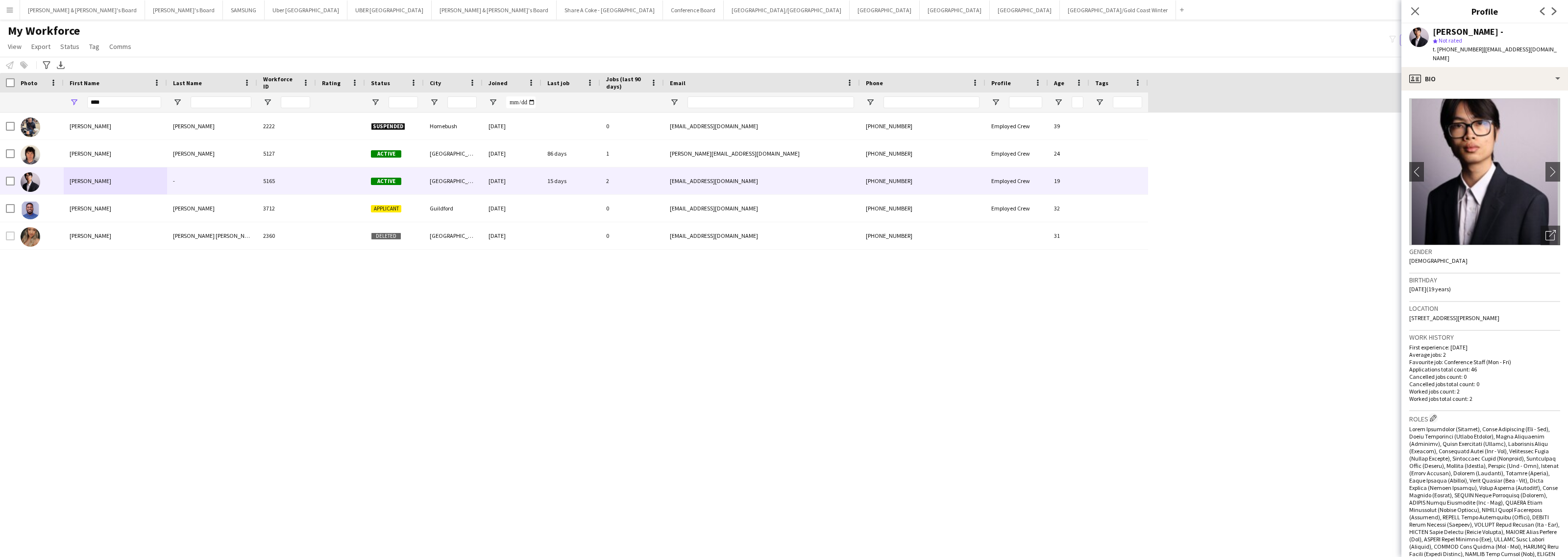
click at [1488, 50] on span "| [EMAIL_ADDRESS][DOMAIN_NAME]" at bounding box center [1495, 53] width 124 height 16
drag, startPoint x: 1477, startPoint y: 47, endPoint x: 1563, endPoint y: 50, distance: 86.1
click at [1563, 50] on app-profile-header "[PERSON_NAME] - star Not rated t. [PHONE_NUMBER] | [EMAIL_ADDRESS][DOMAIN_NAME]" at bounding box center [1484, 45] width 167 height 44
copy span "[EMAIL_ADDRESS][DOMAIN_NAME]"
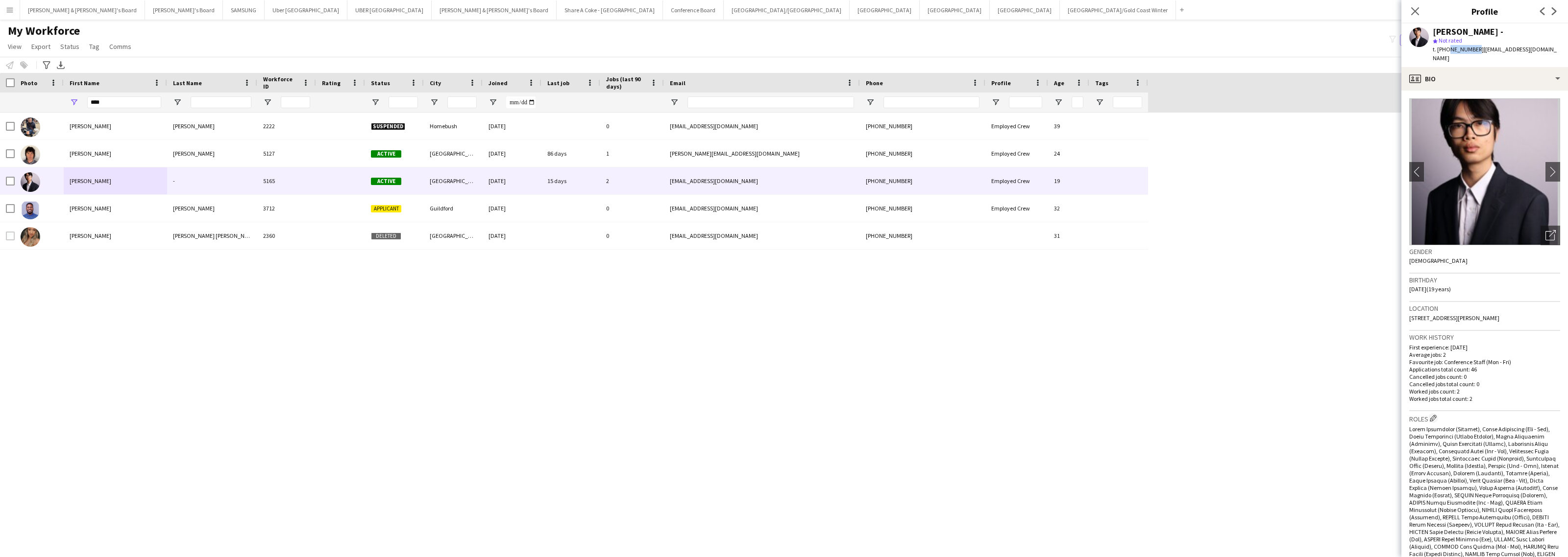
drag, startPoint x: 1444, startPoint y: 51, endPoint x: 1473, endPoint y: 50, distance: 29.0
click at [1473, 50] on span "t. [PHONE_NUMBER]" at bounding box center [1459, 49] width 51 height 8
copy span "422196621"
drag, startPoint x: 1410, startPoint y: 310, endPoint x: 1449, endPoint y: 311, distance: 39.0
click at [1449, 314] on span "[STREET_ADDRESS][PERSON_NAME]" at bounding box center [1455, 318] width 91 height 8
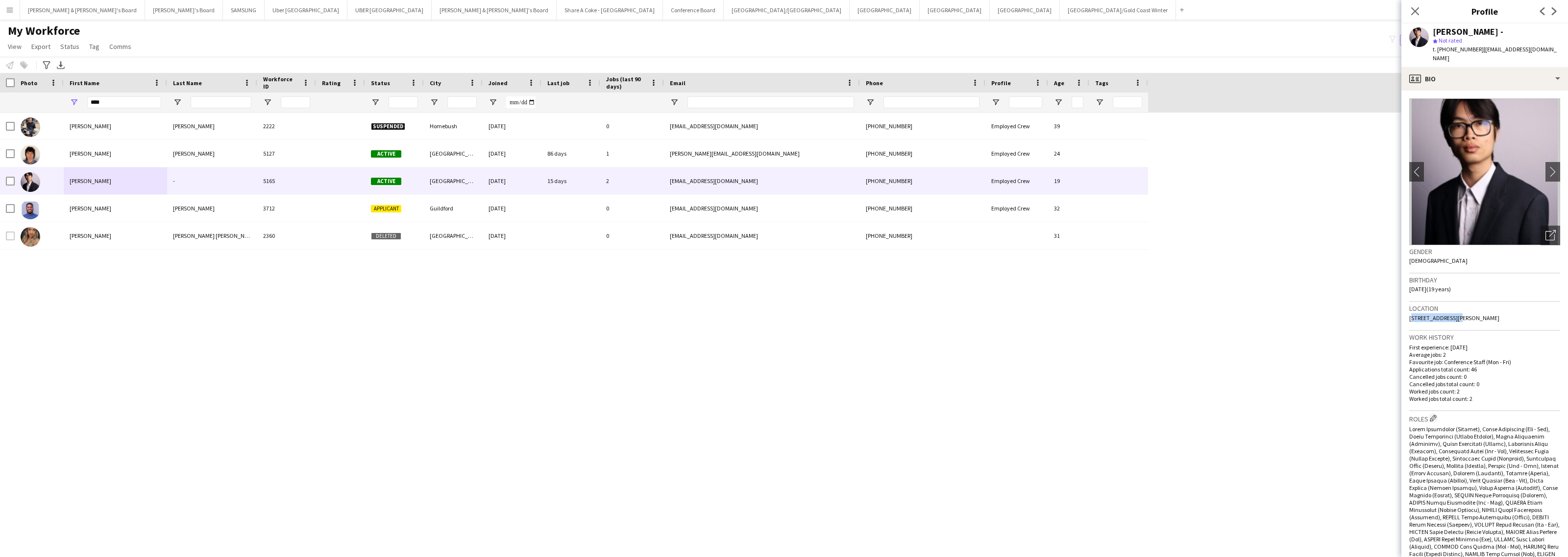
copy span "[STREET_ADDRESS][PERSON_NAME]"
drag, startPoint x: 1453, startPoint y: 307, endPoint x: 1490, endPoint y: 308, distance: 37.0
click at [1490, 314] on span "[STREET_ADDRESS][PERSON_NAME]" at bounding box center [1455, 318] width 91 height 8
copy span "[GEOGRAPHIC_DATA]"
click at [1518, 79] on div "profile Bio" at bounding box center [1484, 78] width 167 height 23
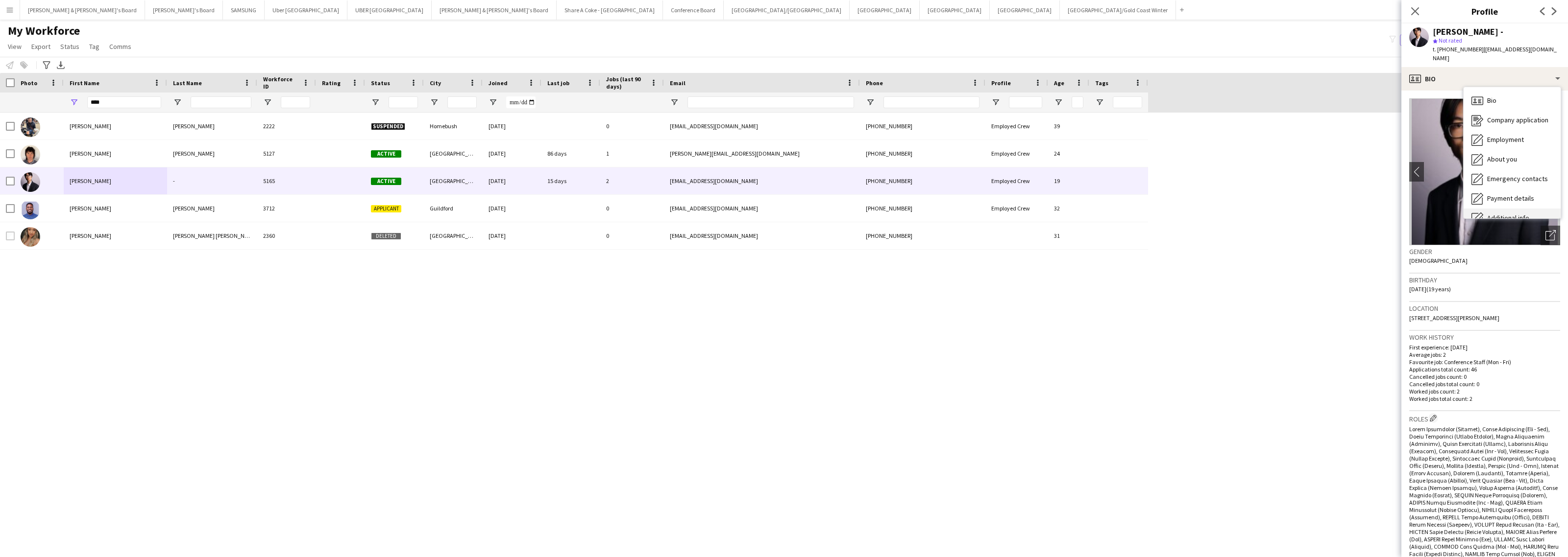
click at [1527, 209] on div "Additional info Additional info" at bounding box center [1512, 219] width 97 height 20
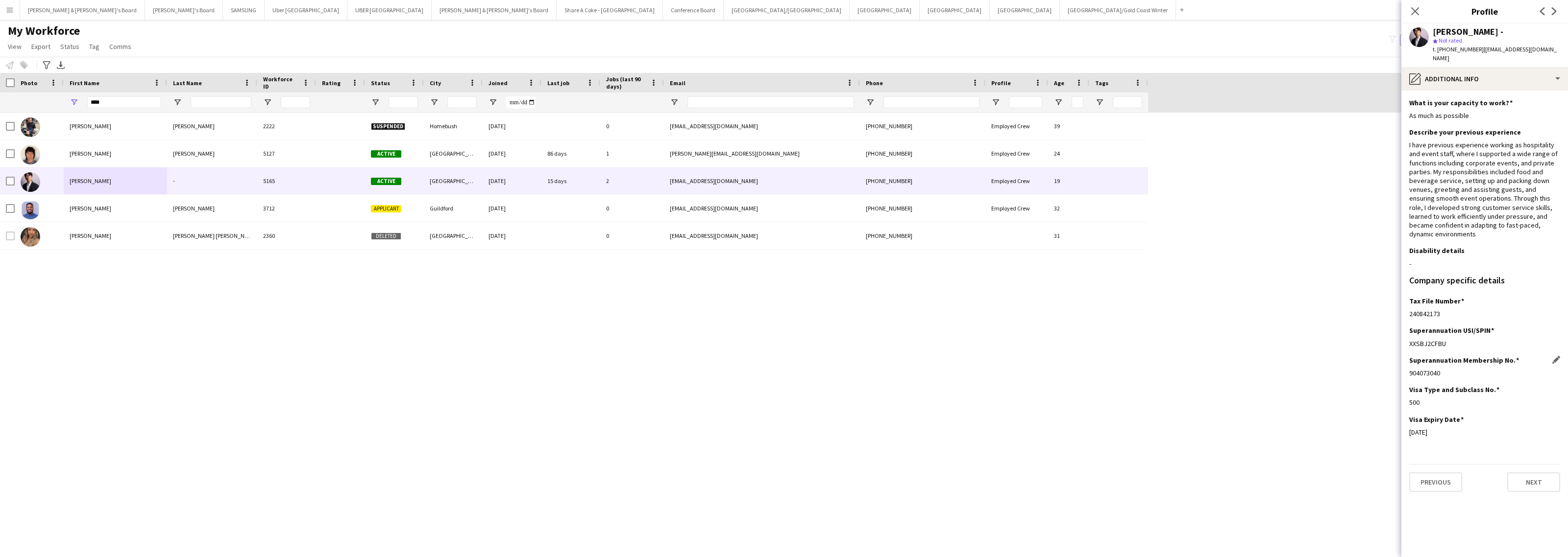
drag, startPoint x: 1408, startPoint y: 365, endPoint x: 1452, endPoint y: 366, distance: 44.0
click at [1452, 366] on app-section-data-types "What is your capacity to work? Edit this field As much as possible Describe you…" at bounding box center [1484, 323] width 167 height 467
copy div "904073040"
drag, startPoint x: 1410, startPoint y: 427, endPoint x: 1463, endPoint y: 427, distance: 53.0
click at [1463, 428] on div "[DATE]" at bounding box center [1485, 433] width 151 height 9
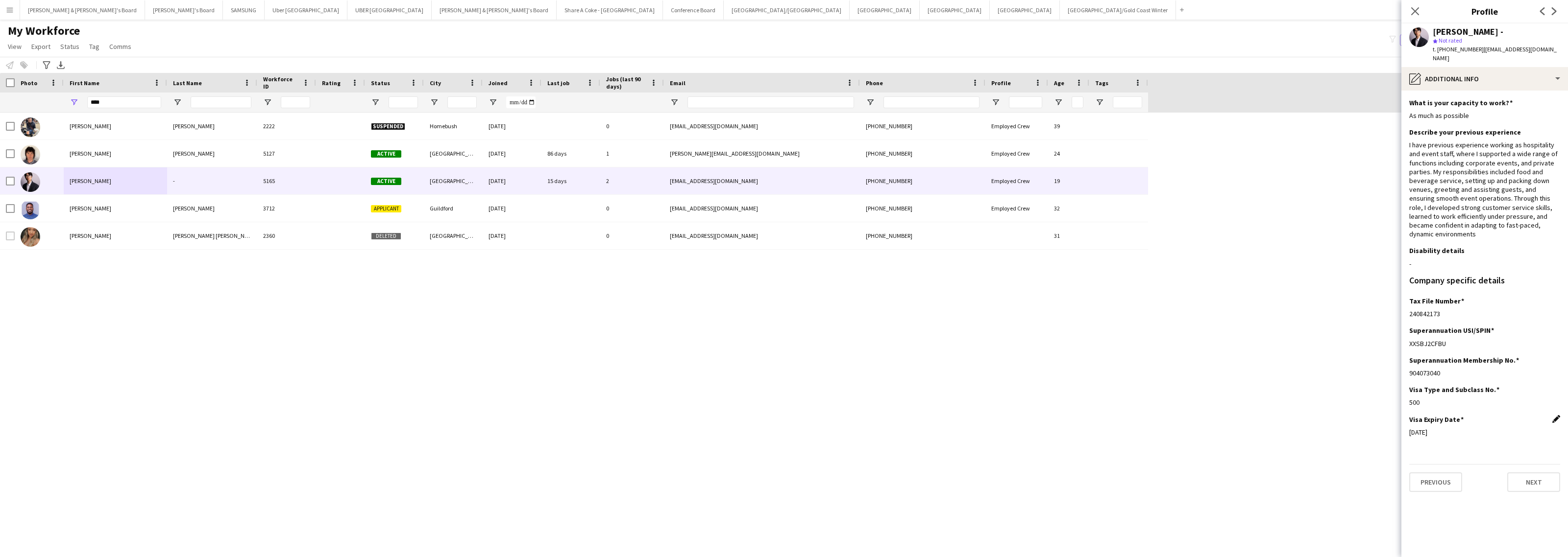
copy div "[DATE]"
drag, startPoint x: 1407, startPoint y: 310, endPoint x: 1538, endPoint y: 305, distance: 131.1
click at [1467, 311] on app-section-data-types "What is your capacity to work? Edit this field As much as possible Describe you…" at bounding box center [1484, 323] width 167 height 467
copy div "240842173"
click at [1471, 74] on div "pencil4 Additional info" at bounding box center [1484, 78] width 167 height 23
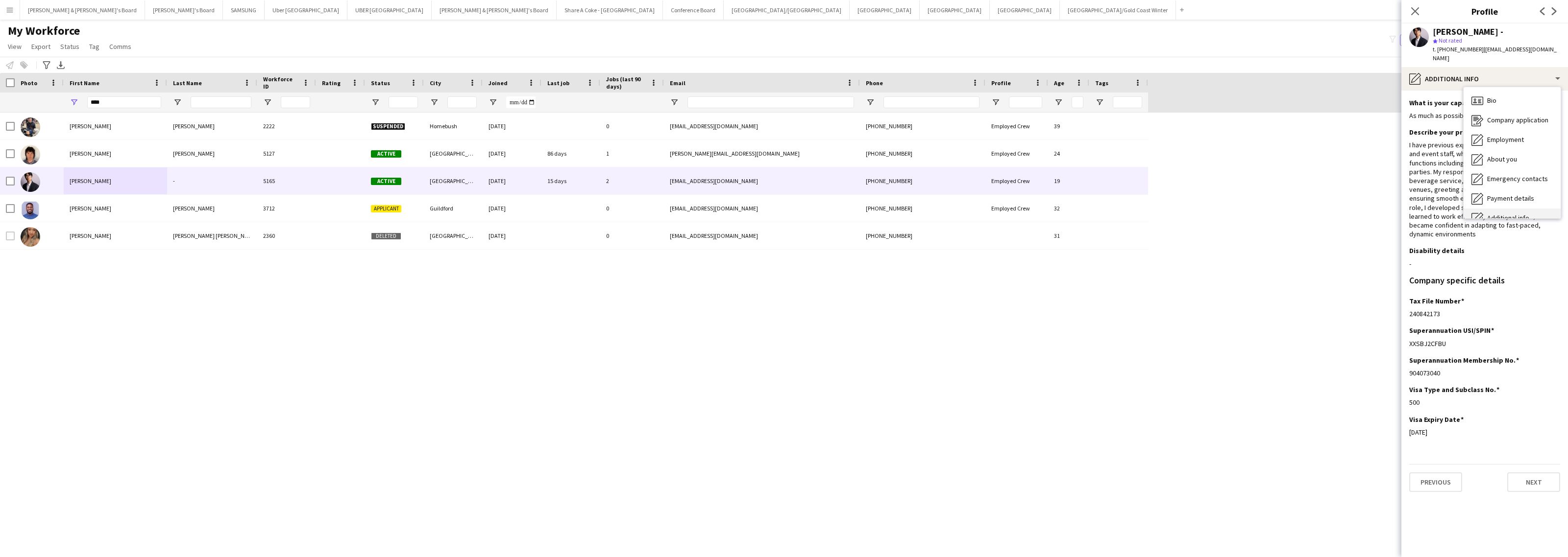
click at [1499, 209] on div "Additional info Additional info" at bounding box center [1512, 219] width 97 height 20
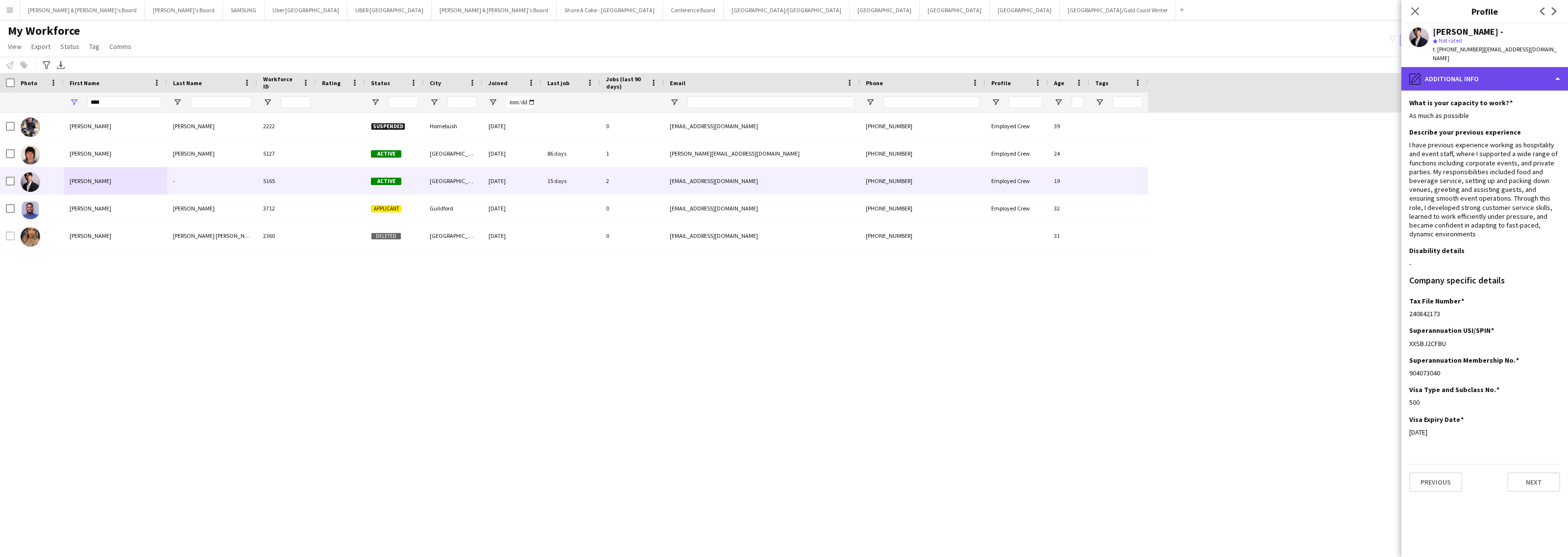
click at [1478, 67] on div "pencil4 Additional info" at bounding box center [1484, 78] width 167 height 23
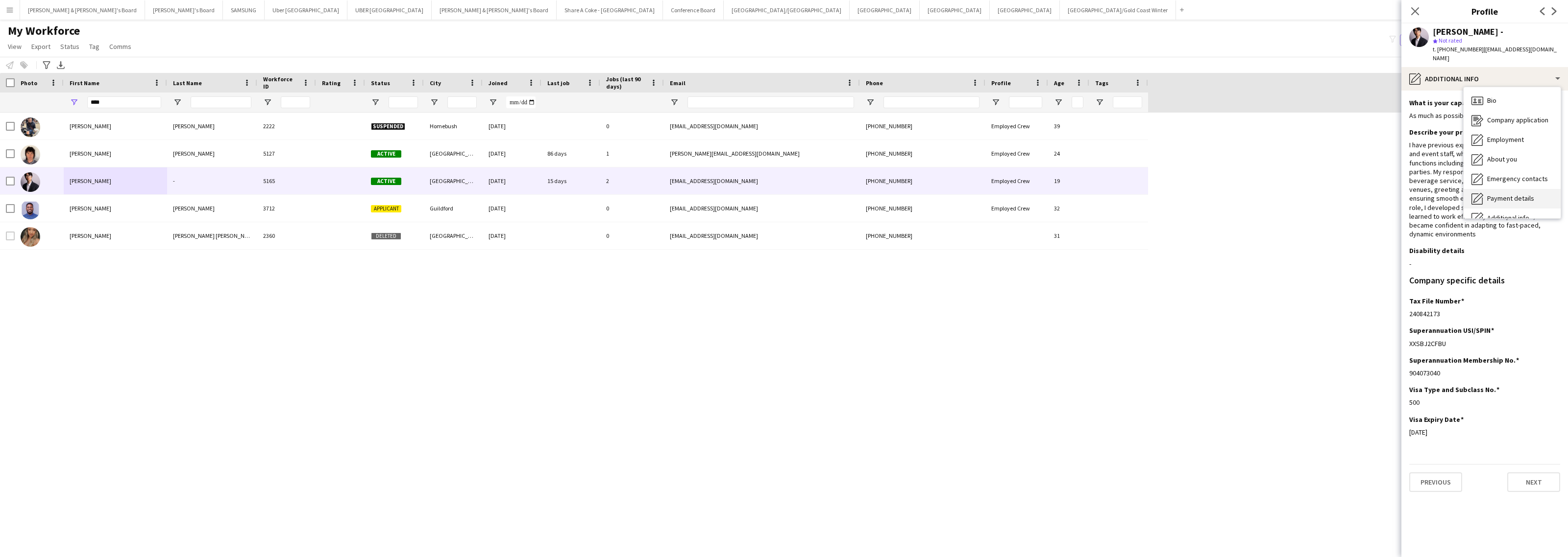
click at [1508, 194] on span "Payment details" at bounding box center [1511, 198] width 47 height 9
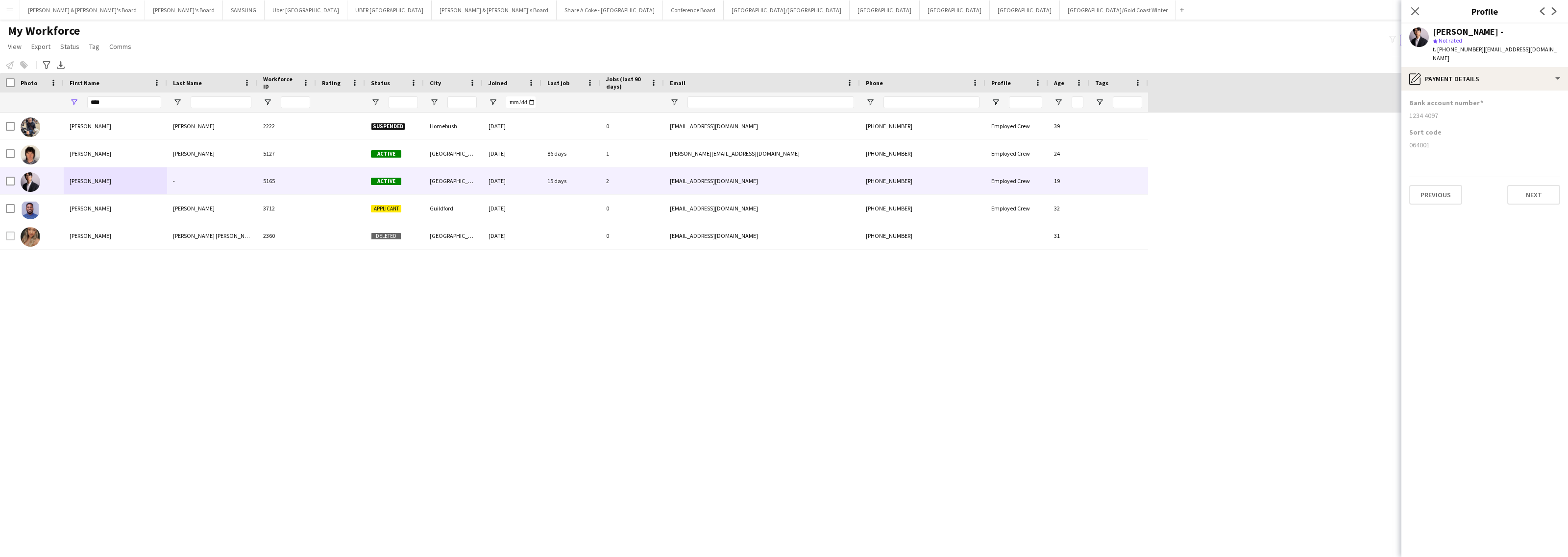
drag, startPoint x: 1410, startPoint y: 139, endPoint x: 1447, endPoint y: 139, distance: 37.0
click at [1447, 140] on div "064001" at bounding box center [1485, 145] width 151 height 9
copy div "064001"
drag, startPoint x: 1410, startPoint y: 109, endPoint x: 1449, endPoint y: 109, distance: 39.0
click at [1449, 111] on div "1234 4097" at bounding box center [1485, 115] width 151 height 9
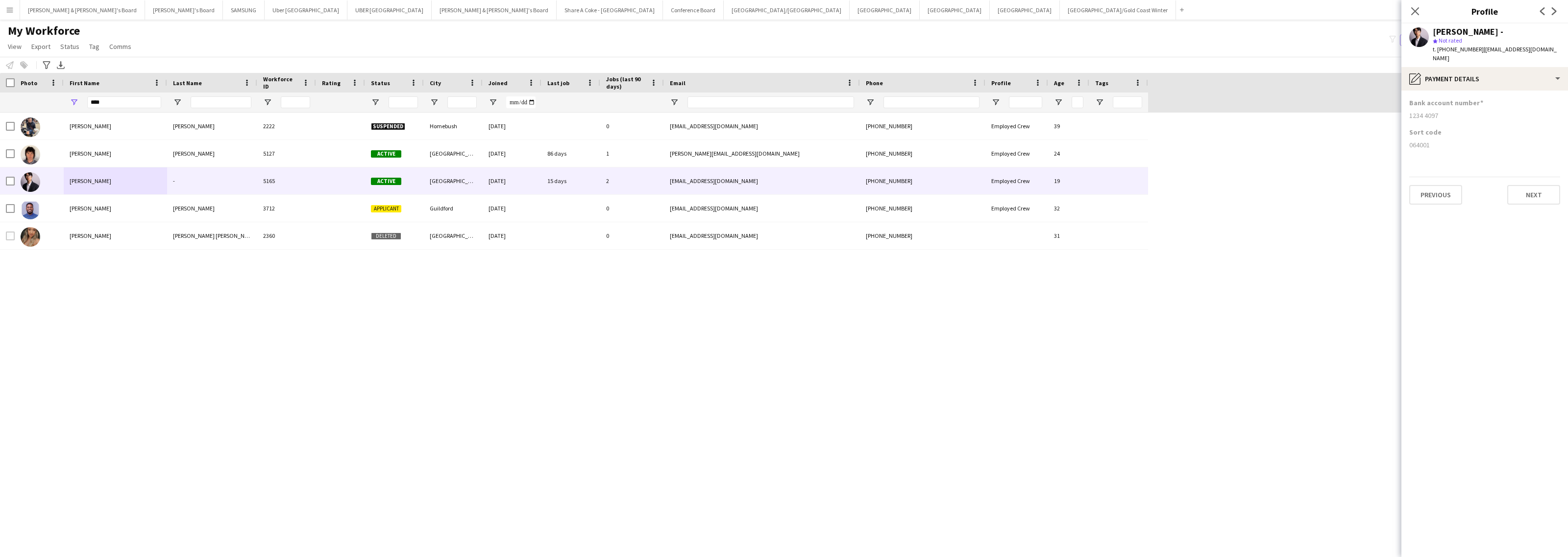
click at [1431, 29] on div "[PERSON_NAME] - star Not rated t. [PHONE_NUMBER] | [EMAIL_ADDRESS][DOMAIN_NAME]" at bounding box center [1484, 45] width 167 height 44
drag, startPoint x: 1435, startPoint y: 32, endPoint x: 1469, endPoint y: 29, distance: 34.1
click at [1469, 29] on div "[PERSON_NAME] -" at bounding box center [1468, 32] width 71 height 9
drag, startPoint x: 1481, startPoint y: 72, endPoint x: 1481, endPoint y: 80, distance: 8.0
click at [1481, 72] on div "pencil4 Payment details" at bounding box center [1484, 78] width 167 height 23
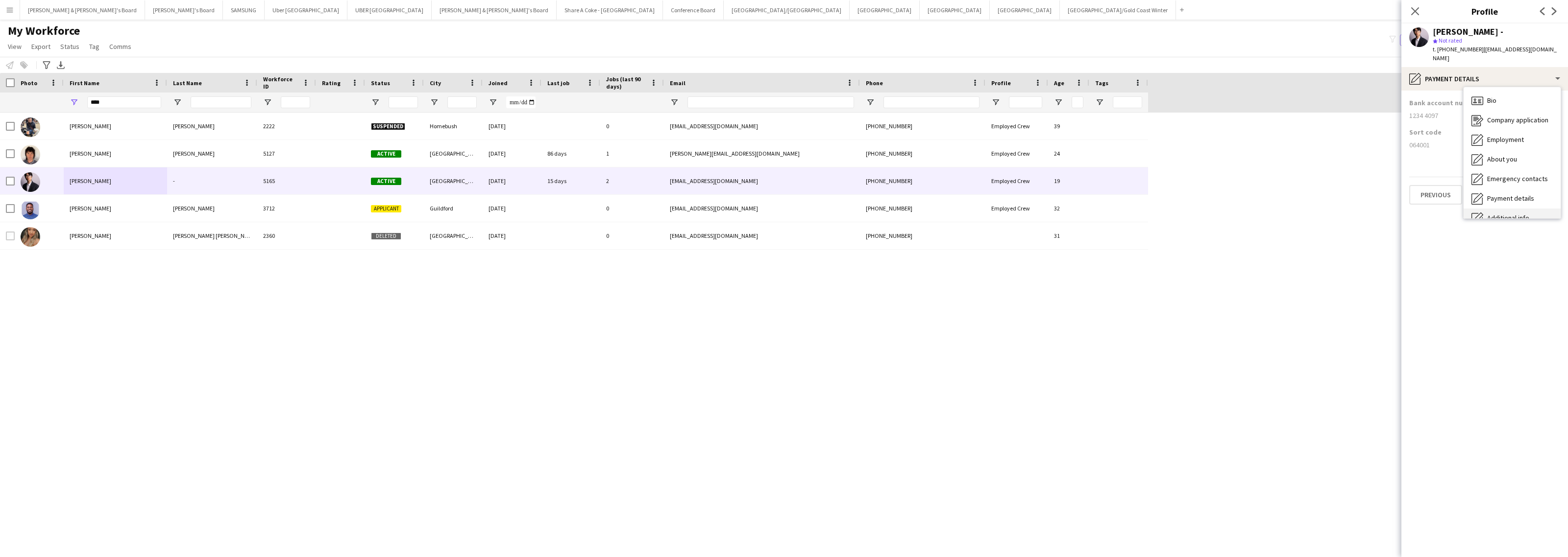
click at [1514, 209] on div "Additional info Additional info" at bounding box center [1512, 219] width 97 height 20
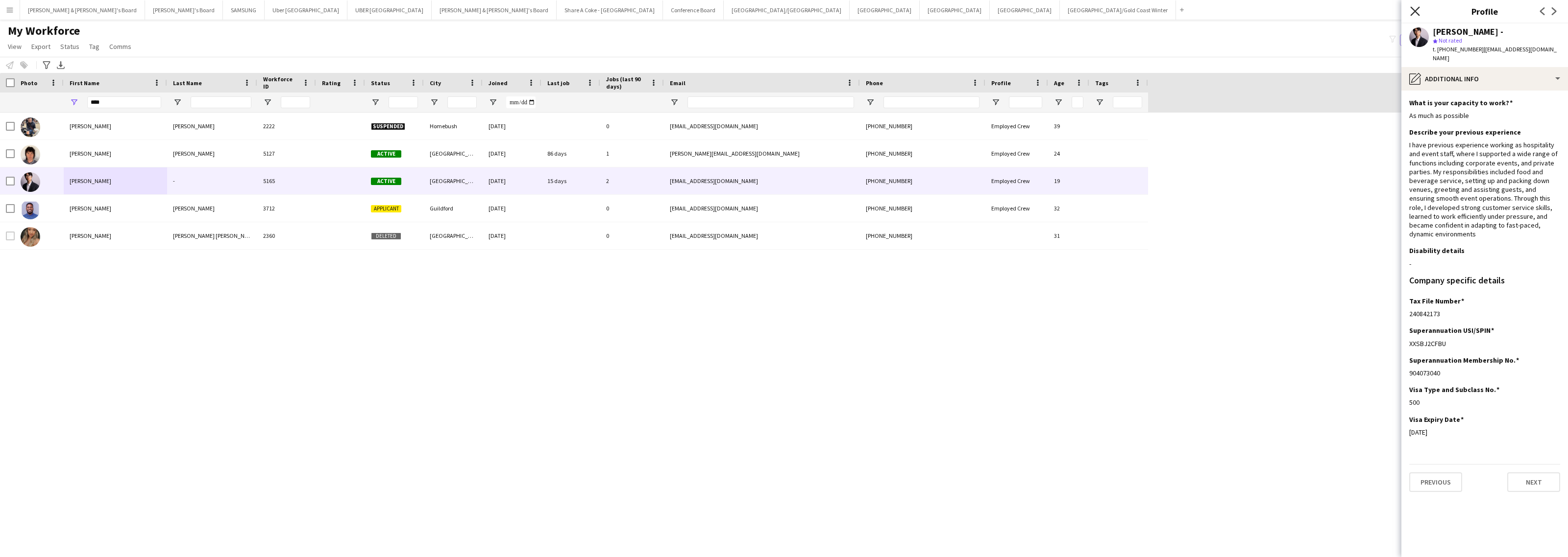
click at [1415, 11] on icon at bounding box center [1415, 11] width 9 height 9
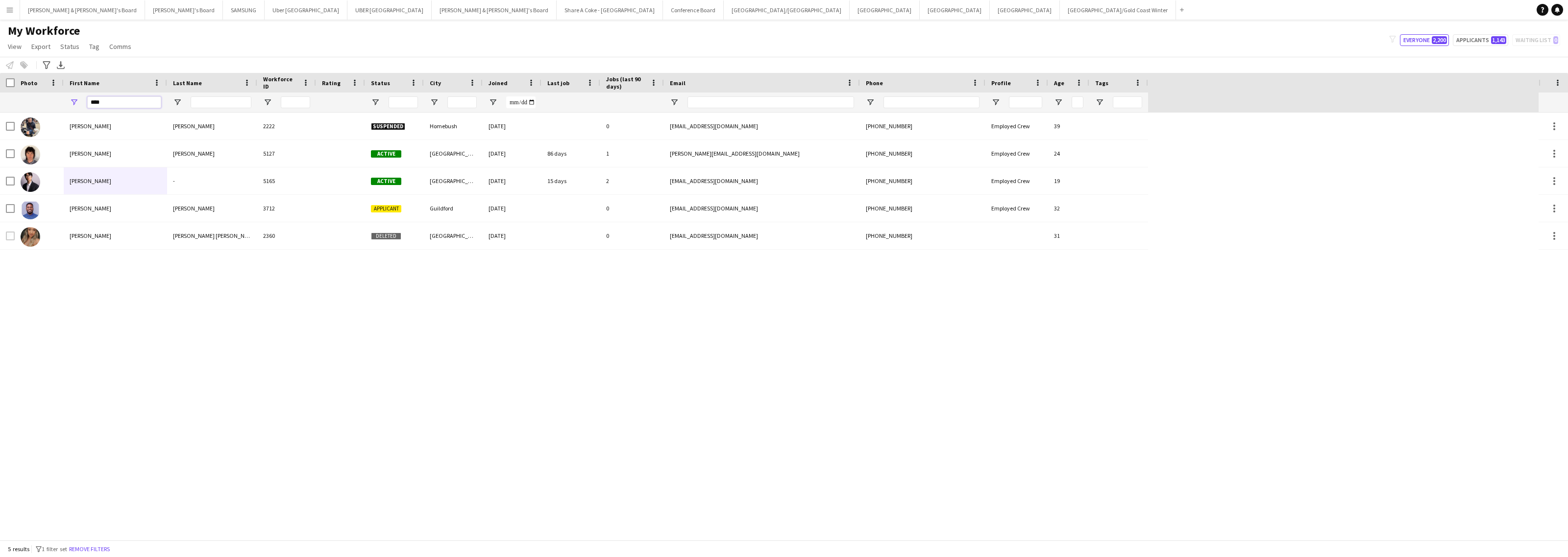
drag, startPoint x: 103, startPoint y: 103, endPoint x: 48, endPoint y: 101, distance: 55.0
click at [48, 101] on div "****" at bounding box center [574, 103] width 1148 height 20
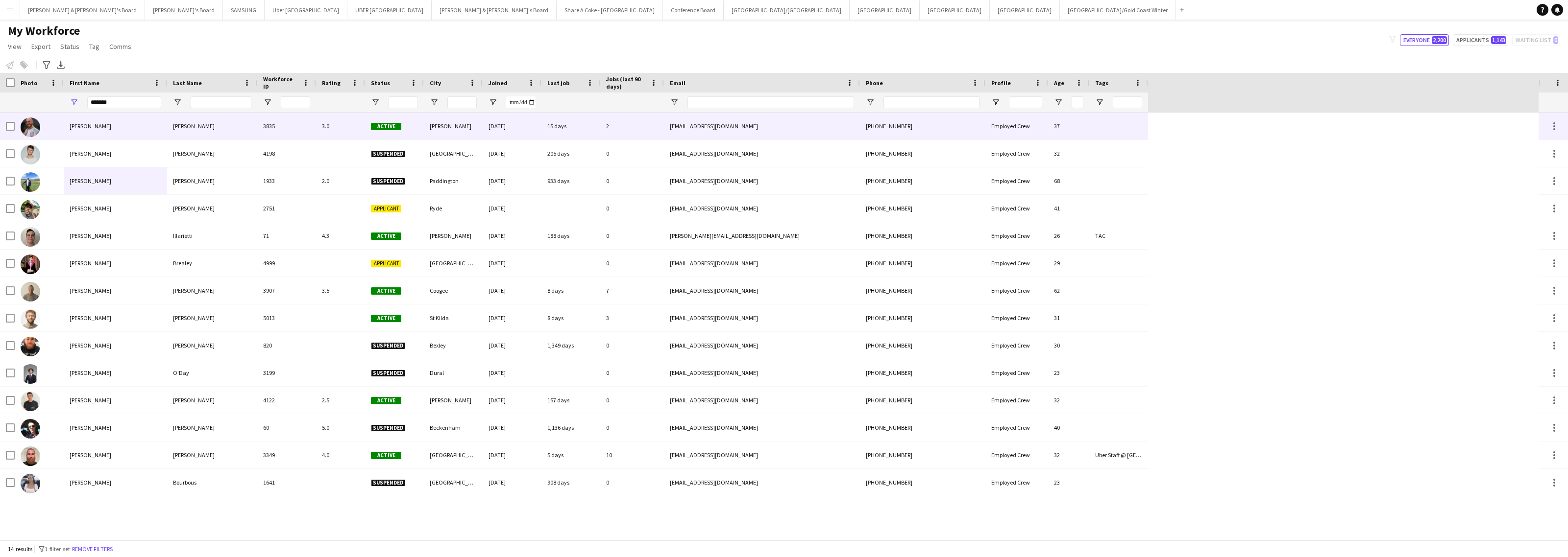
click at [111, 123] on div "[PERSON_NAME]" at bounding box center [115, 126] width 103 height 27
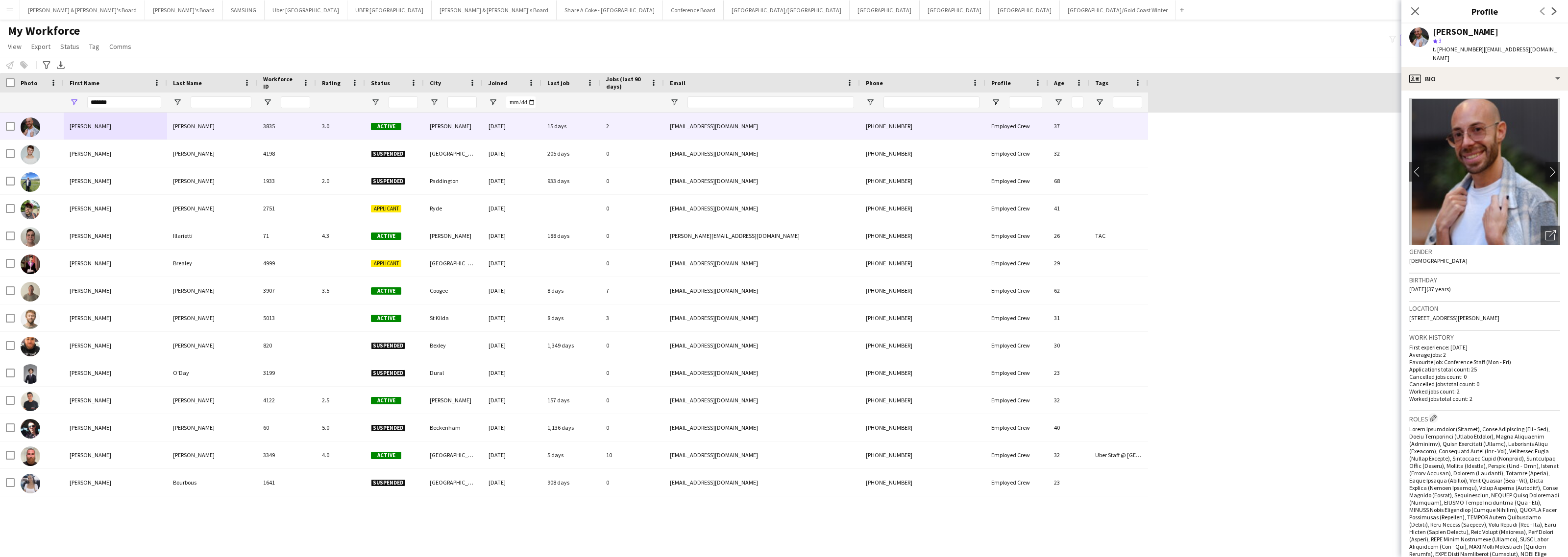
drag, startPoint x: 1432, startPoint y: 29, endPoint x: 1501, endPoint y: 33, distance: 69.1
click at [1499, 33] on div "[PERSON_NAME]" at bounding box center [1465, 32] width 66 height 9
drag, startPoint x: 1477, startPoint y: 53, endPoint x: 1479, endPoint y: 60, distance: 7.3
click at [1479, 60] on div "t. [PHONE_NUMBER] | [EMAIL_ADDRESS][DOMAIN_NAME]" at bounding box center [1496, 54] width 127 height 17
drag, startPoint x: 1446, startPoint y: 50, endPoint x: 1473, endPoint y: 50, distance: 27.0
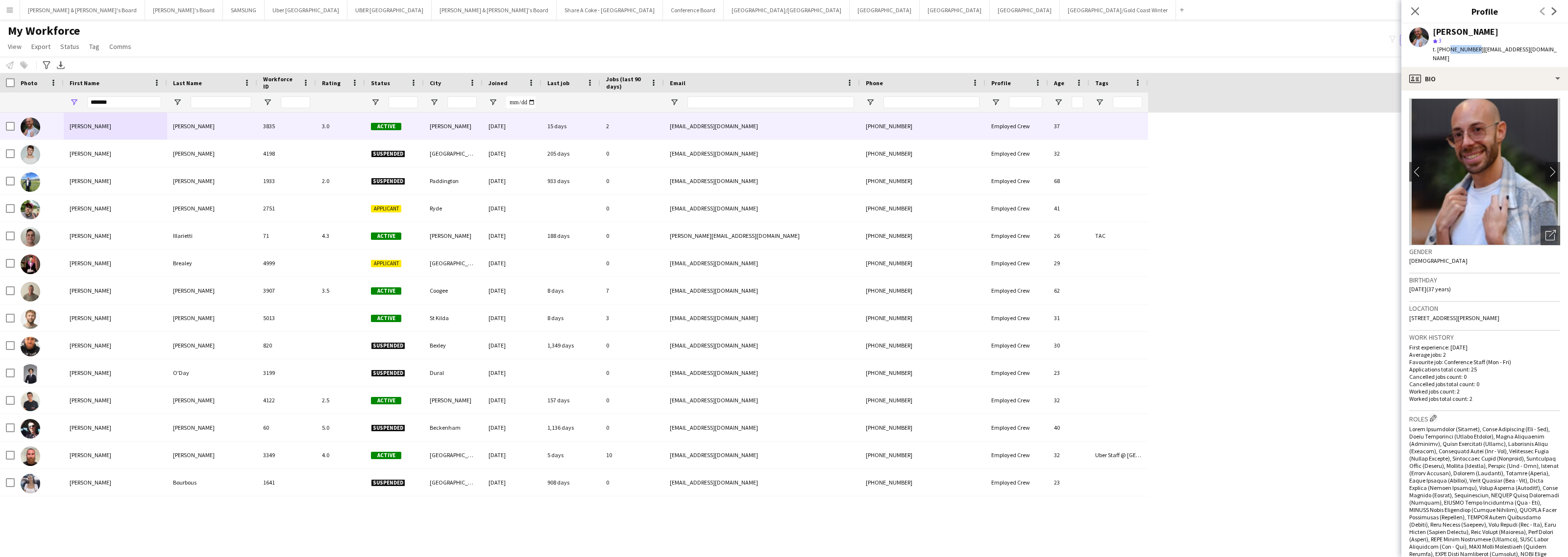
click at [1473, 50] on span "t. [PHONE_NUMBER]" at bounding box center [1459, 49] width 51 height 8
drag, startPoint x: 1410, startPoint y: 317, endPoint x: 1454, endPoint y: 316, distance: 44.0
click at [1454, 316] on span "[STREET_ADDRESS][PERSON_NAME]" at bounding box center [1455, 318] width 91 height 8
drag, startPoint x: 1456, startPoint y: 317, endPoint x: 1487, endPoint y: 317, distance: 31.0
click at [1487, 317] on span "[STREET_ADDRESS][PERSON_NAME]" at bounding box center [1455, 318] width 91 height 8
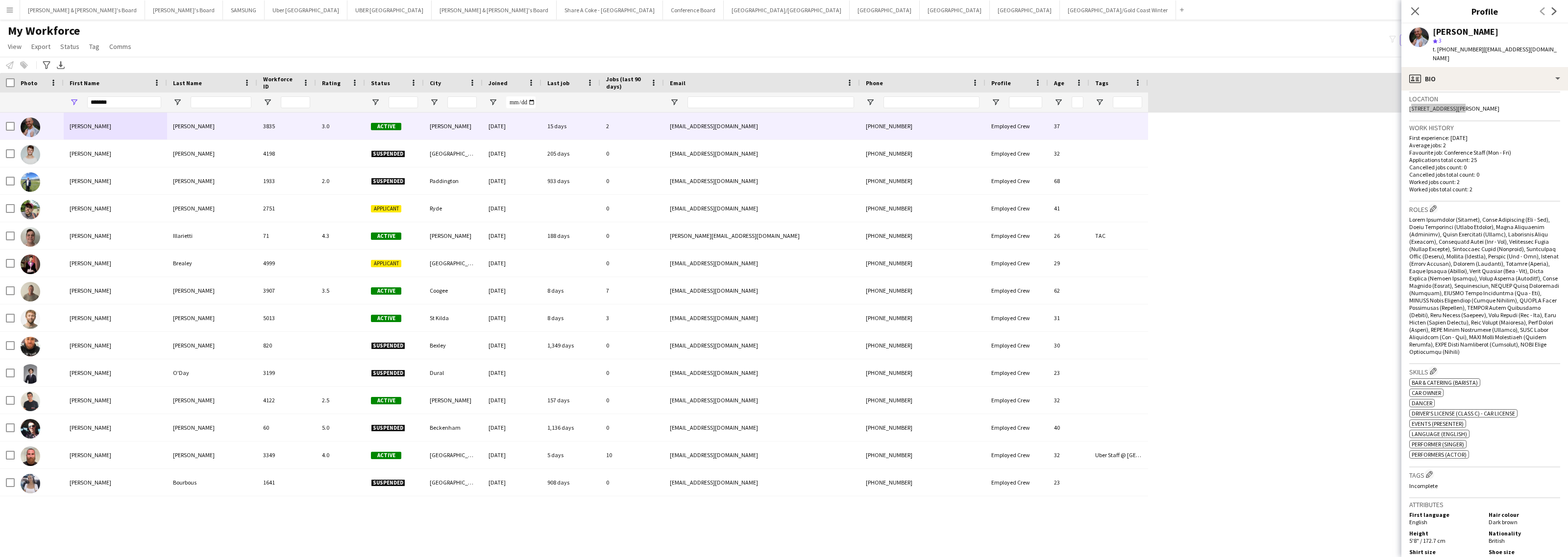
scroll to position [61, 0]
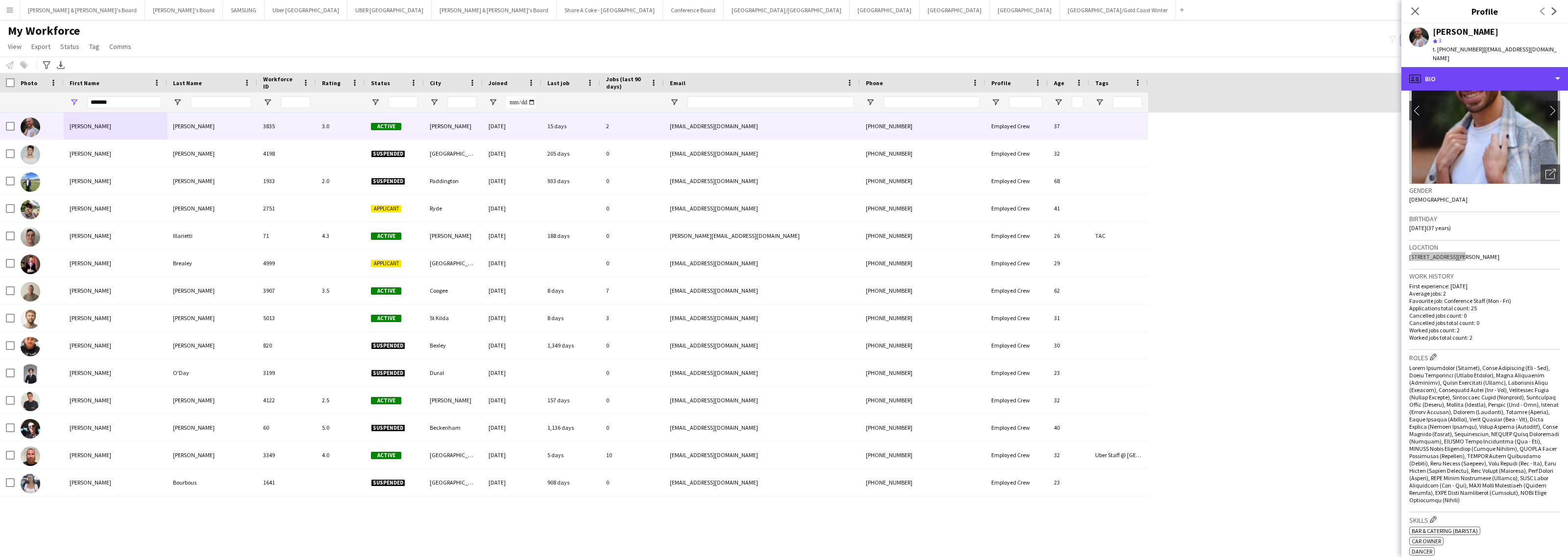
drag, startPoint x: 1471, startPoint y: 78, endPoint x: 1474, endPoint y: 96, distance: 18.2
click at [1471, 77] on div "profile Bio" at bounding box center [1484, 78] width 167 height 23
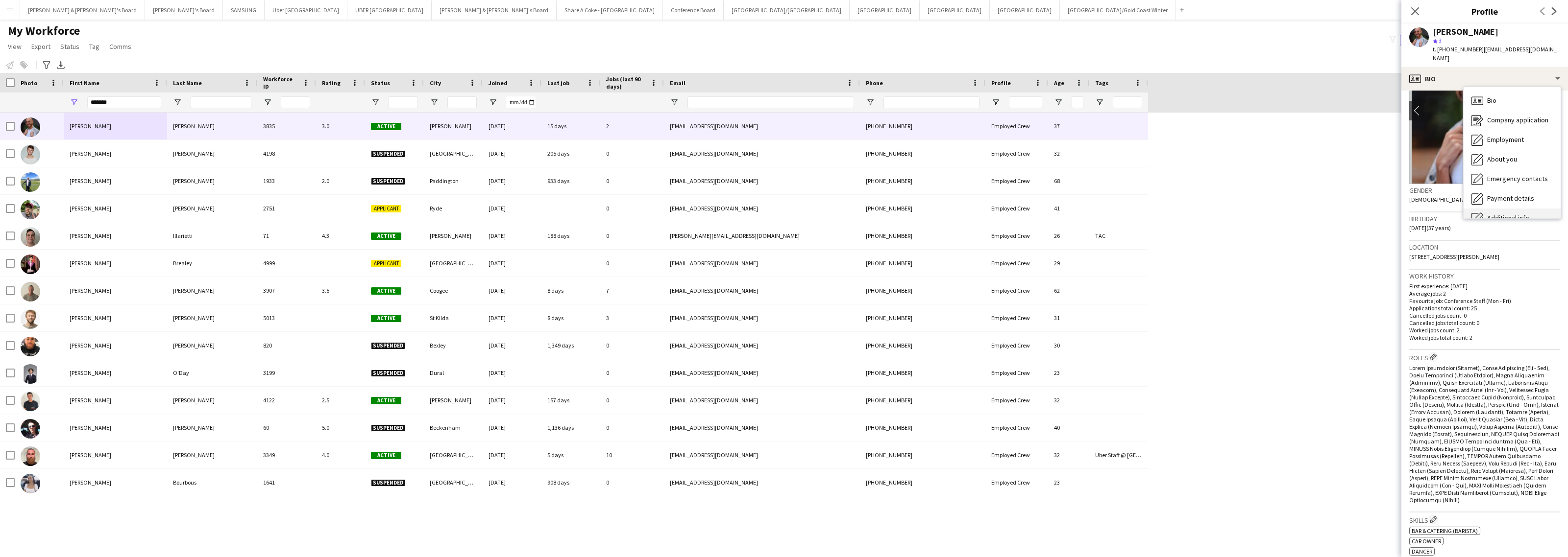
click at [1499, 212] on div "Additional info Additional info" at bounding box center [1512, 219] width 97 height 20
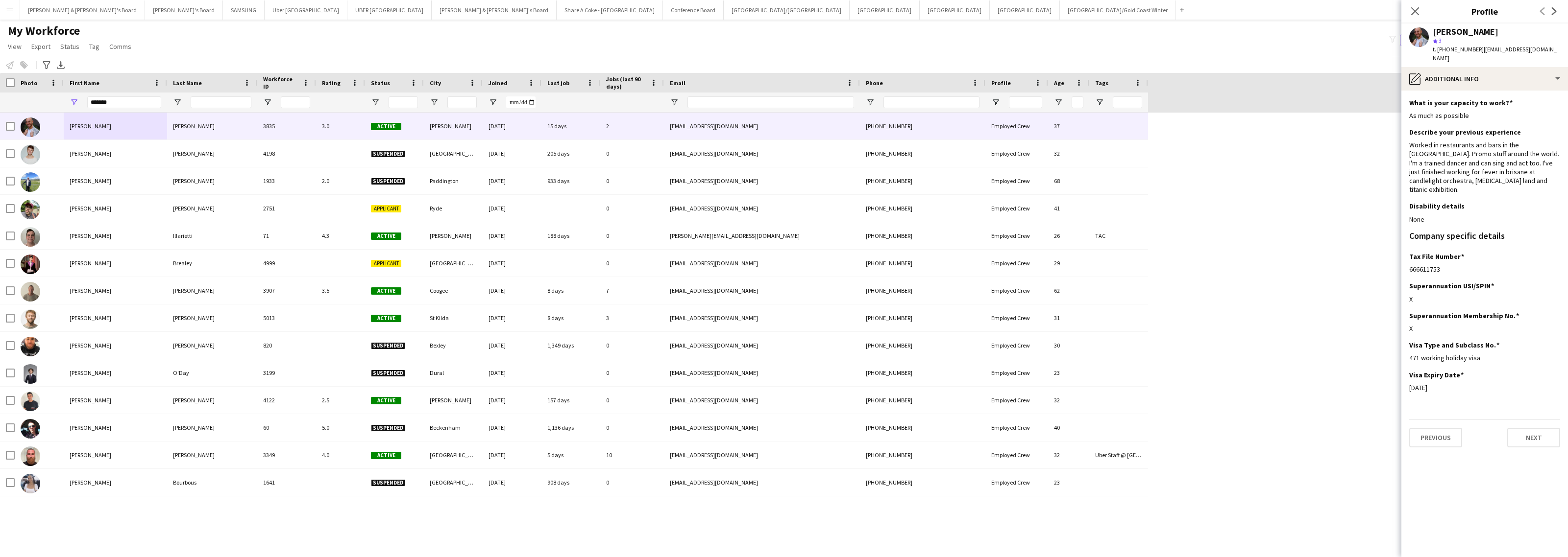
drag, startPoint x: 1409, startPoint y: 261, endPoint x: 1566, endPoint y: 266, distance: 157.1
click at [1454, 265] on div "666611753" at bounding box center [1485, 270] width 151 height 9
drag, startPoint x: 1434, startPoint y: 33, endPoint x: 1536, endPoint y: 33, distance: 102.0
click at [1536, 33] on div "[PERSON_NAME]" at bounding box center [1496, 32] width 127 height 9
drag, startPoint x: 1496, startPoint y: 82, endPoint x: 1501, endPoint y: 138, distance: 56.2
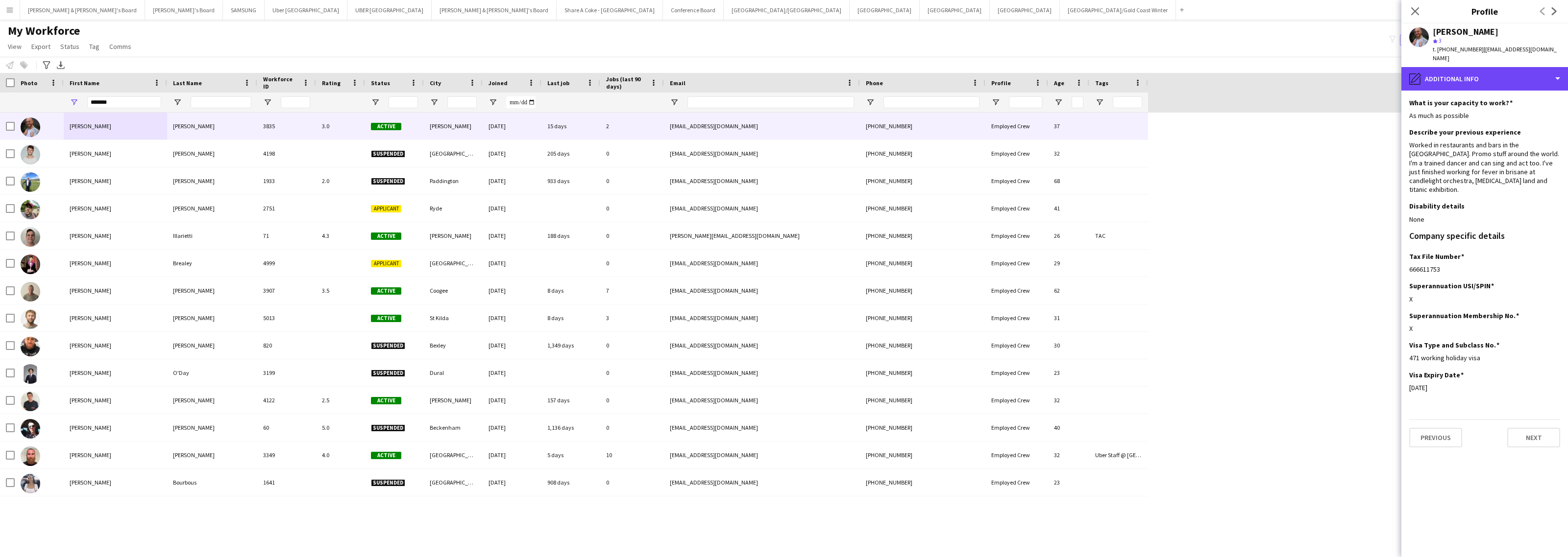
click at [1496, 82] on div "pencil4 Additional info" at bounding box center [1484, 78] width 167 height 23
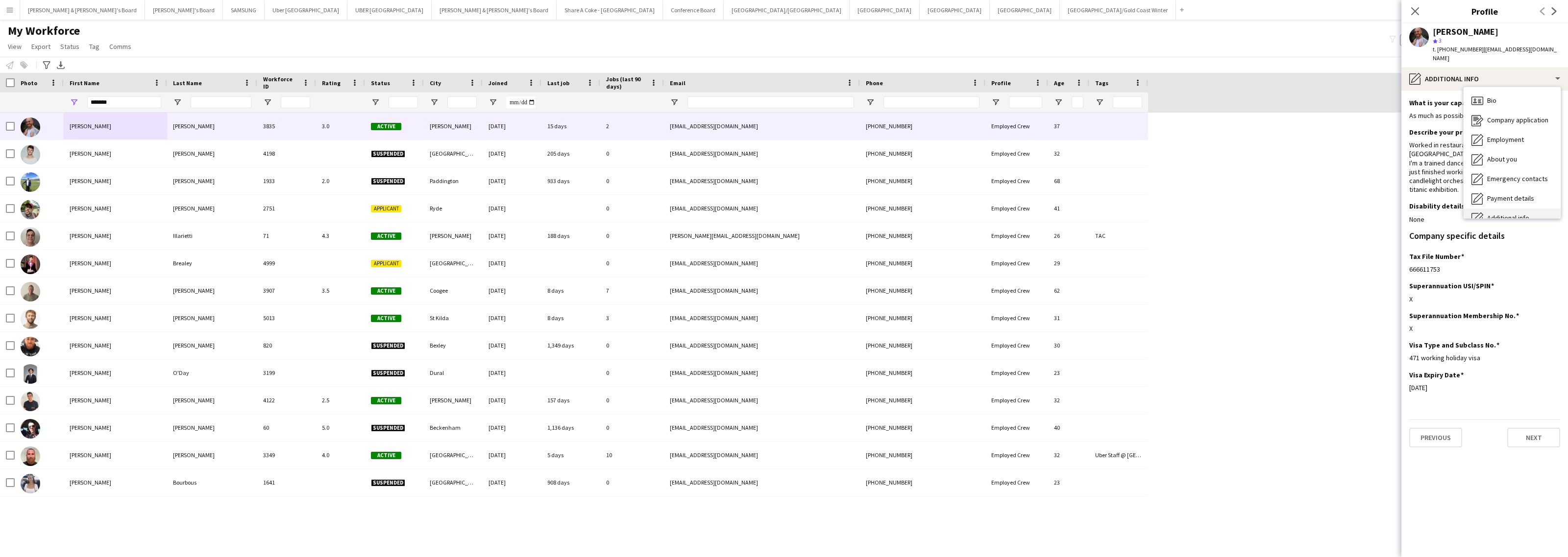
click at [1508, 211] on div "Additional info Additional info" at bounding box center [1512, 219] width 97 height 20
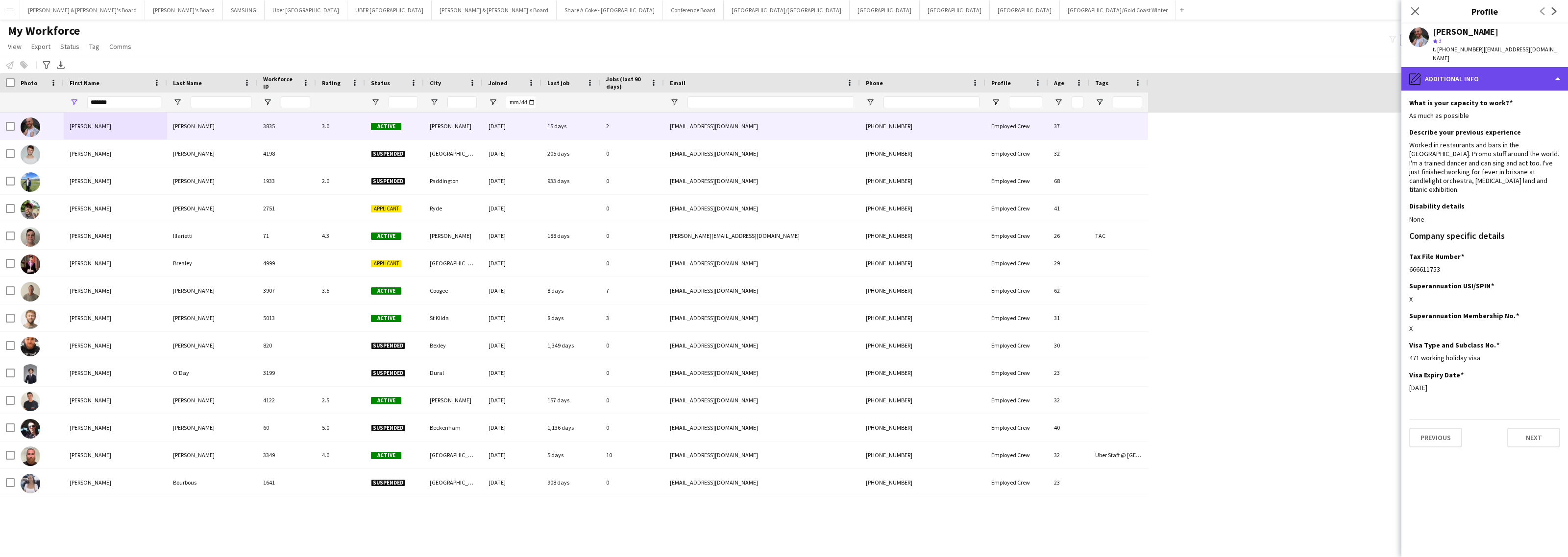
click at [1444, 81] on div "pencil4 Additional info" at bounding box center [1484, 78] width 167 height 23
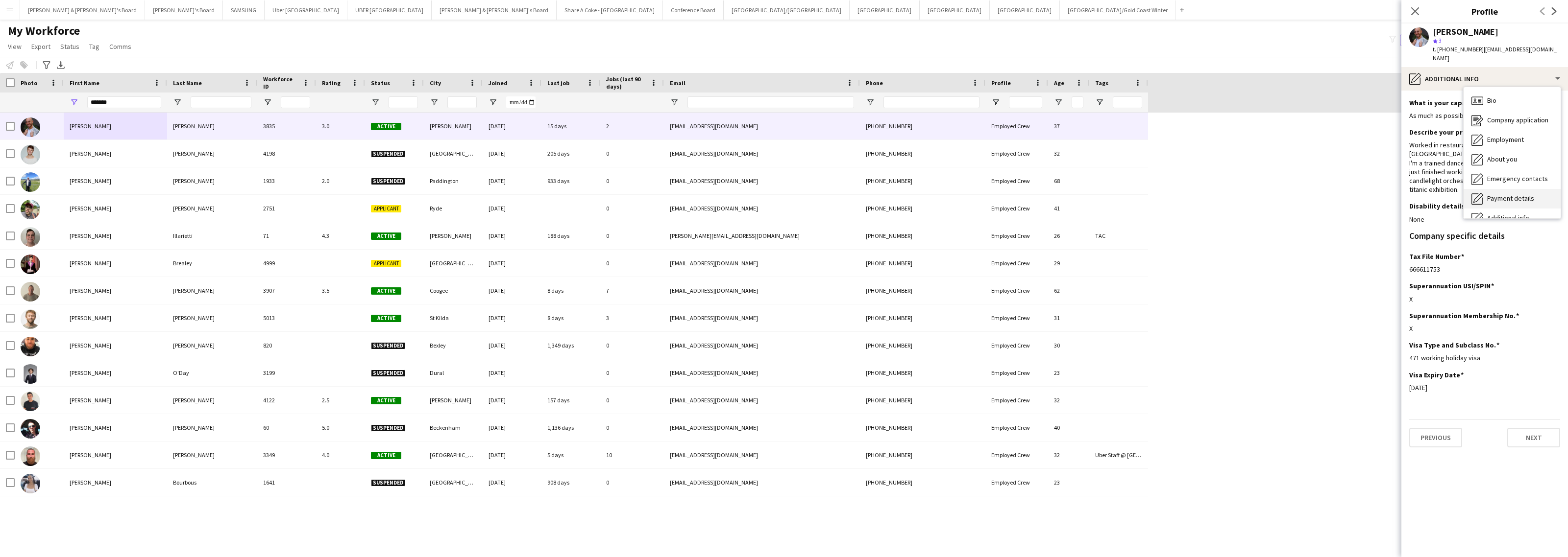
click at [1501, 192] on div "Payment details Payment details" at bounding box center [1512, 199] width 97 height 20
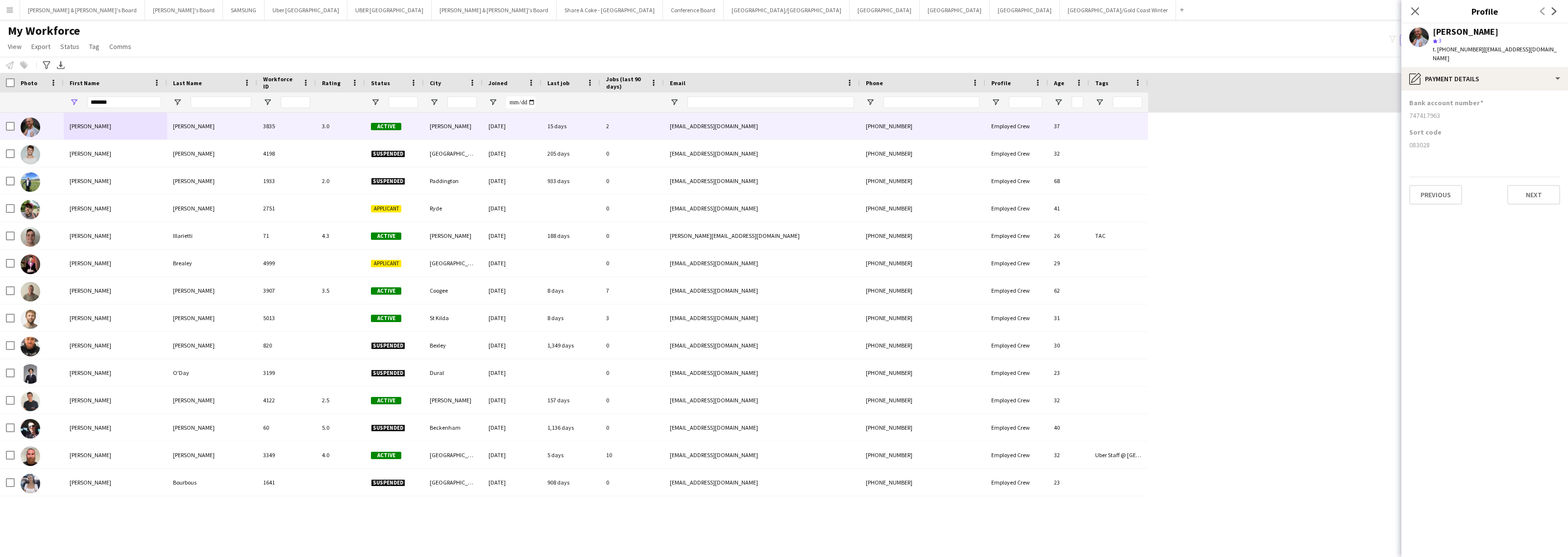
drag, startPoint x: 1407, startPoint y: 147, endPoint x: 1434, endPoint y: 148, distance: 27.0
click at [1434, 148] on app-section-data-types "Bank account number [FINANCIAL_ID] Sort code [FINANCIAL_ID] Previous Next" at bounding box center [1484, 323] width 167 height 467
drag, startPoint x: 1410, startPoint y: 113, endPoint x: 1458, endPoint y: 116, distance: 48.1
click at [1458, 116] on div "747417963" at bounding box center [1485, 115] width 151 height 9
drag, startPoint x: 117, startPoint y: 102, endPoint x: 66, endPoint y: 100, distance: 51.0
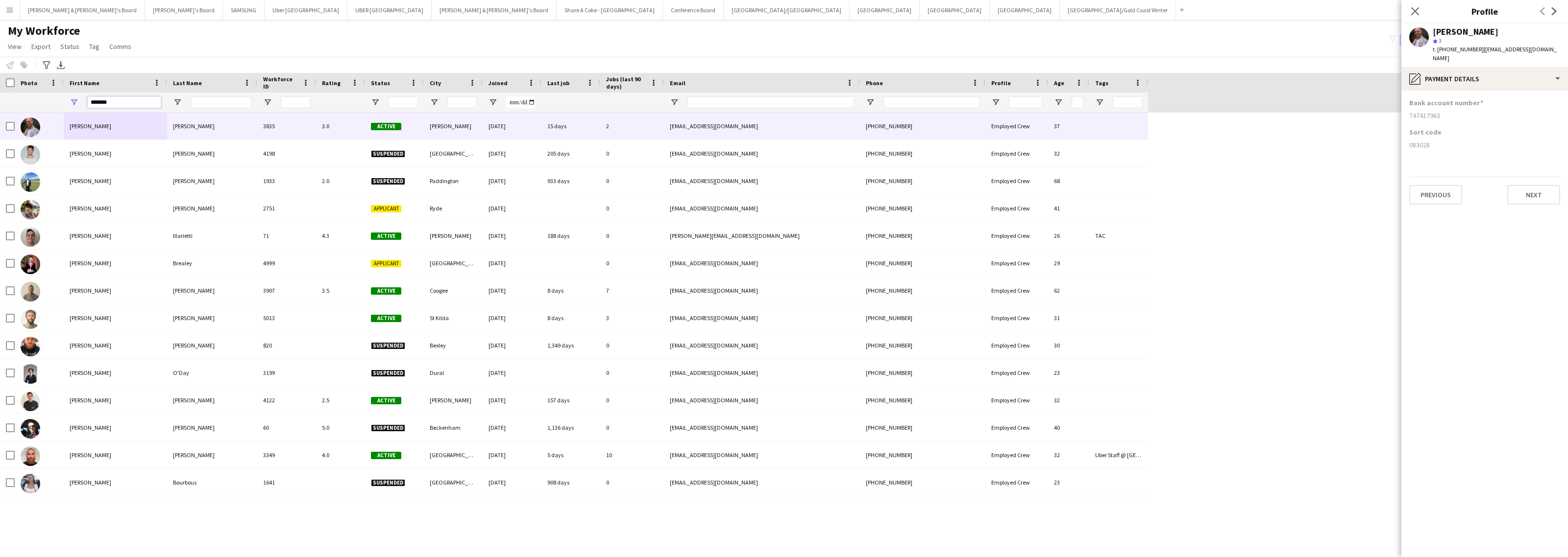
click at [66, 100] on div "*******" at bounding box center [115, 103] width 103 height 20
type input "*"
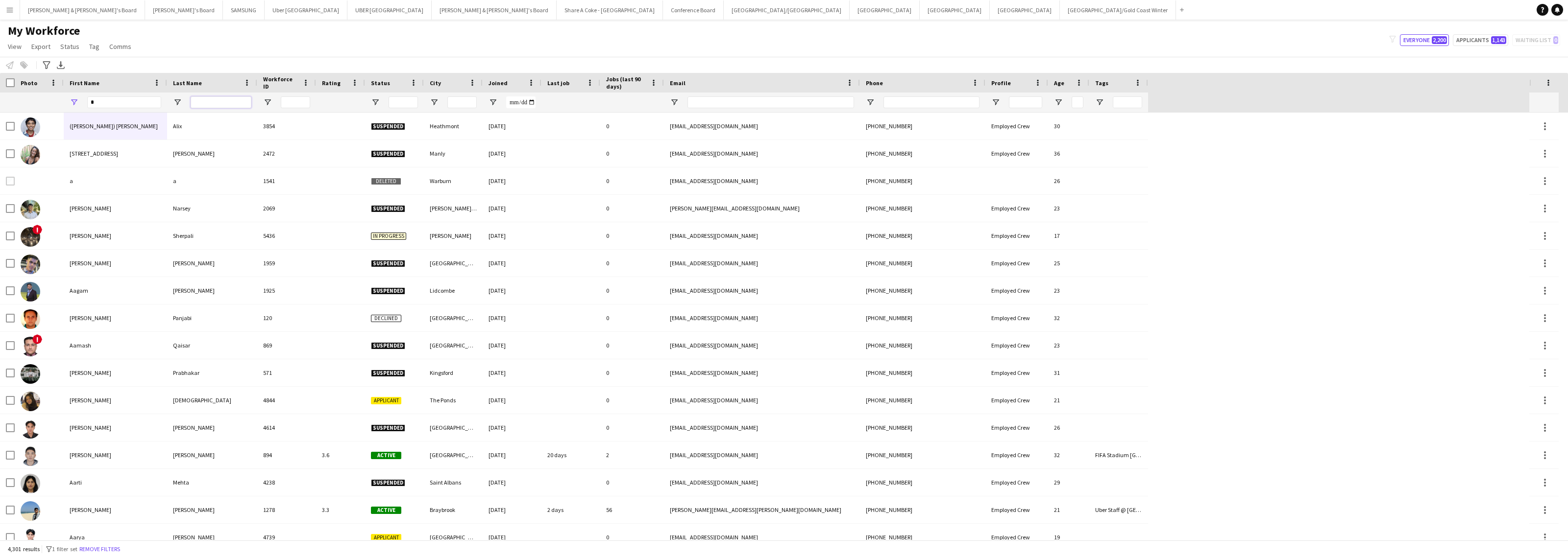
click at [209, 103] on input "Last Name Filter Input" at bounding box center [221, 103] width 61 height 12
paste input "*******"
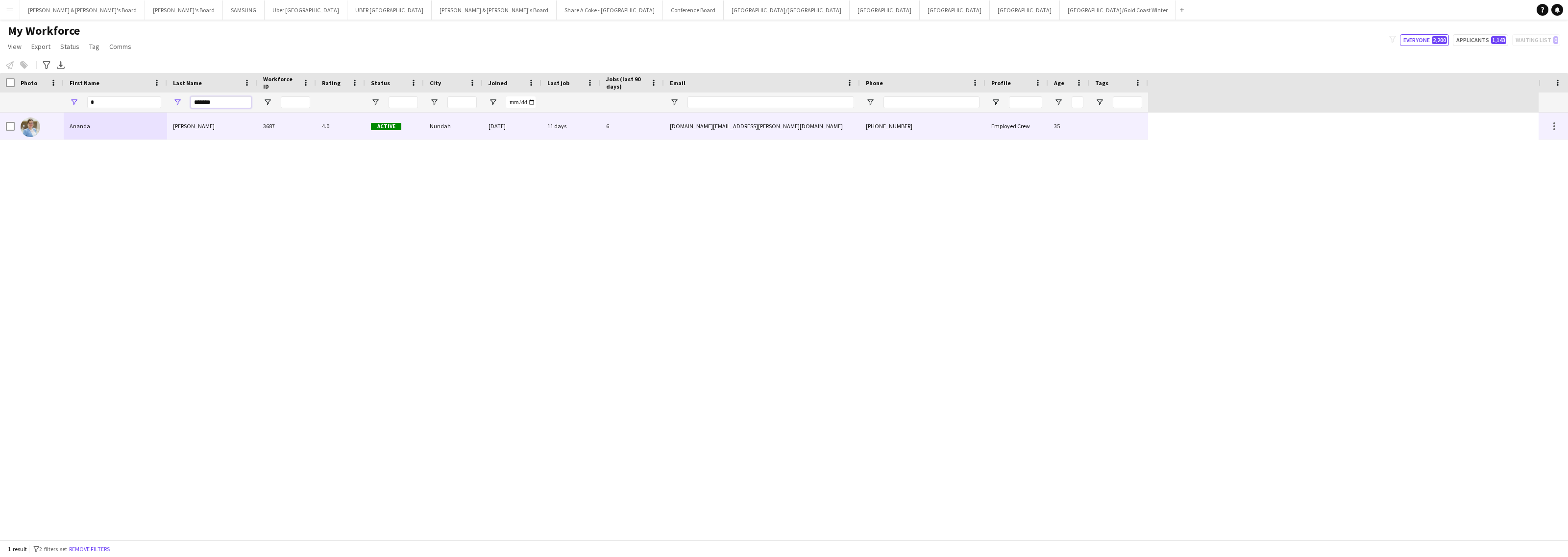
type input "*******"
click at [99, 130] on div "Ananda" at bounding box center [115, 126] width 103 height 27
